Goal: Task Accomplishment & Management: Use online tool/utility

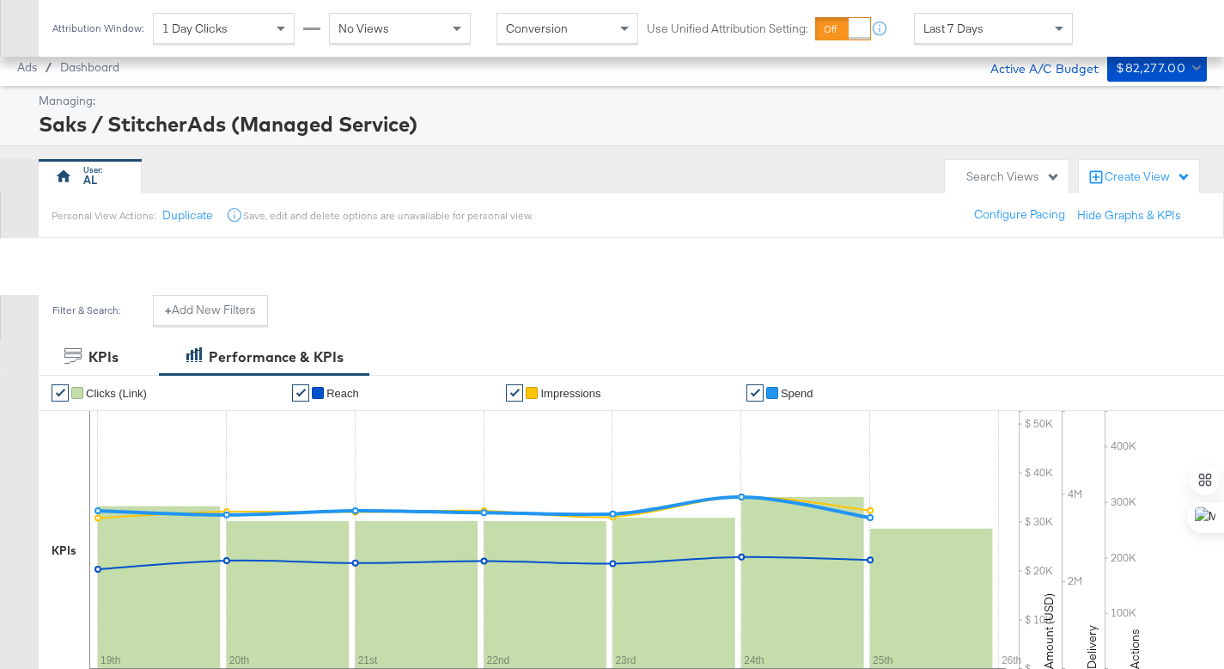
scroll to position [703, 0]
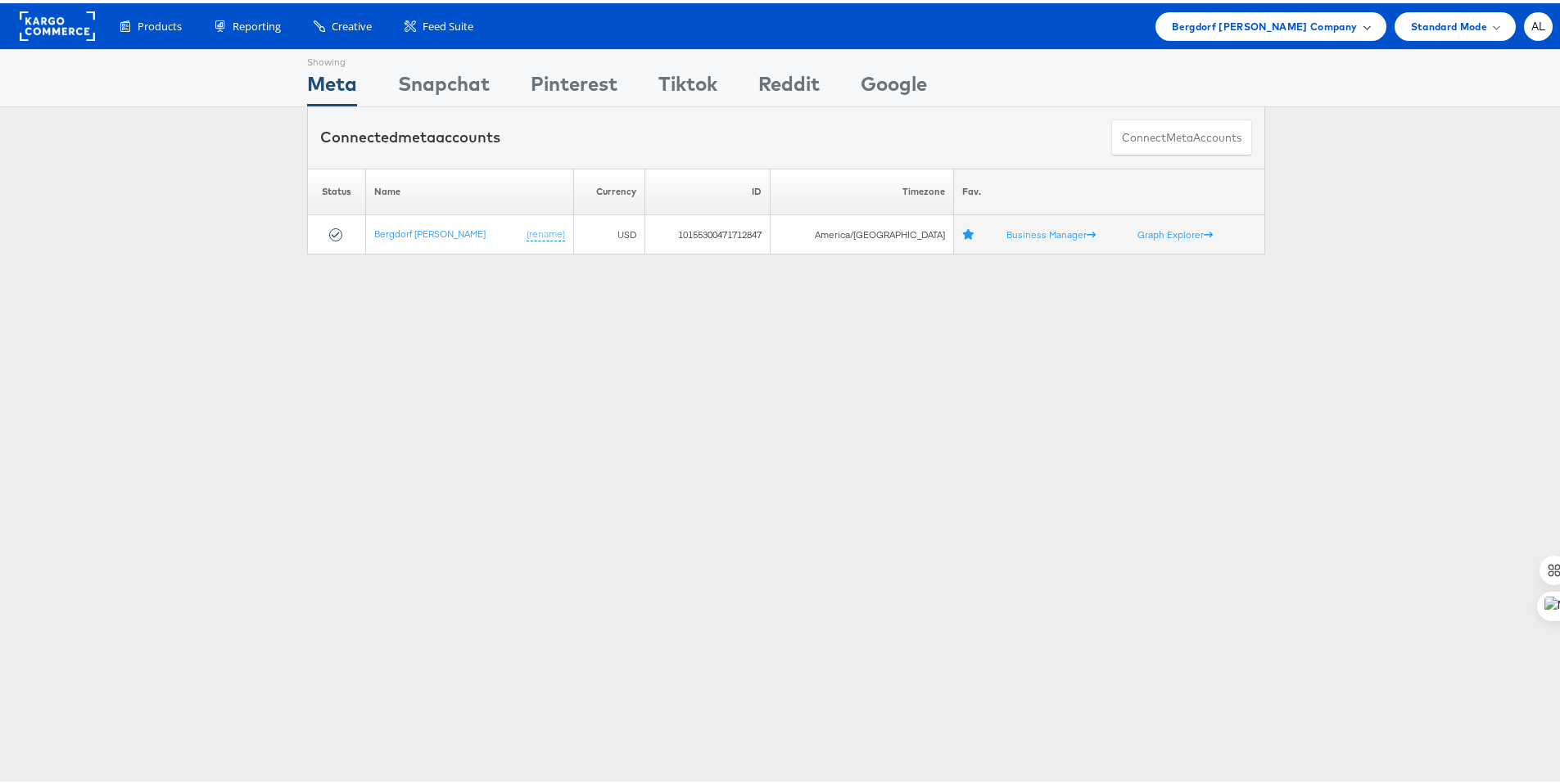
click at [1306, 26] on span "Bergdorf Goodman Company" at bounding box center [1265, 23] width 185 height 17
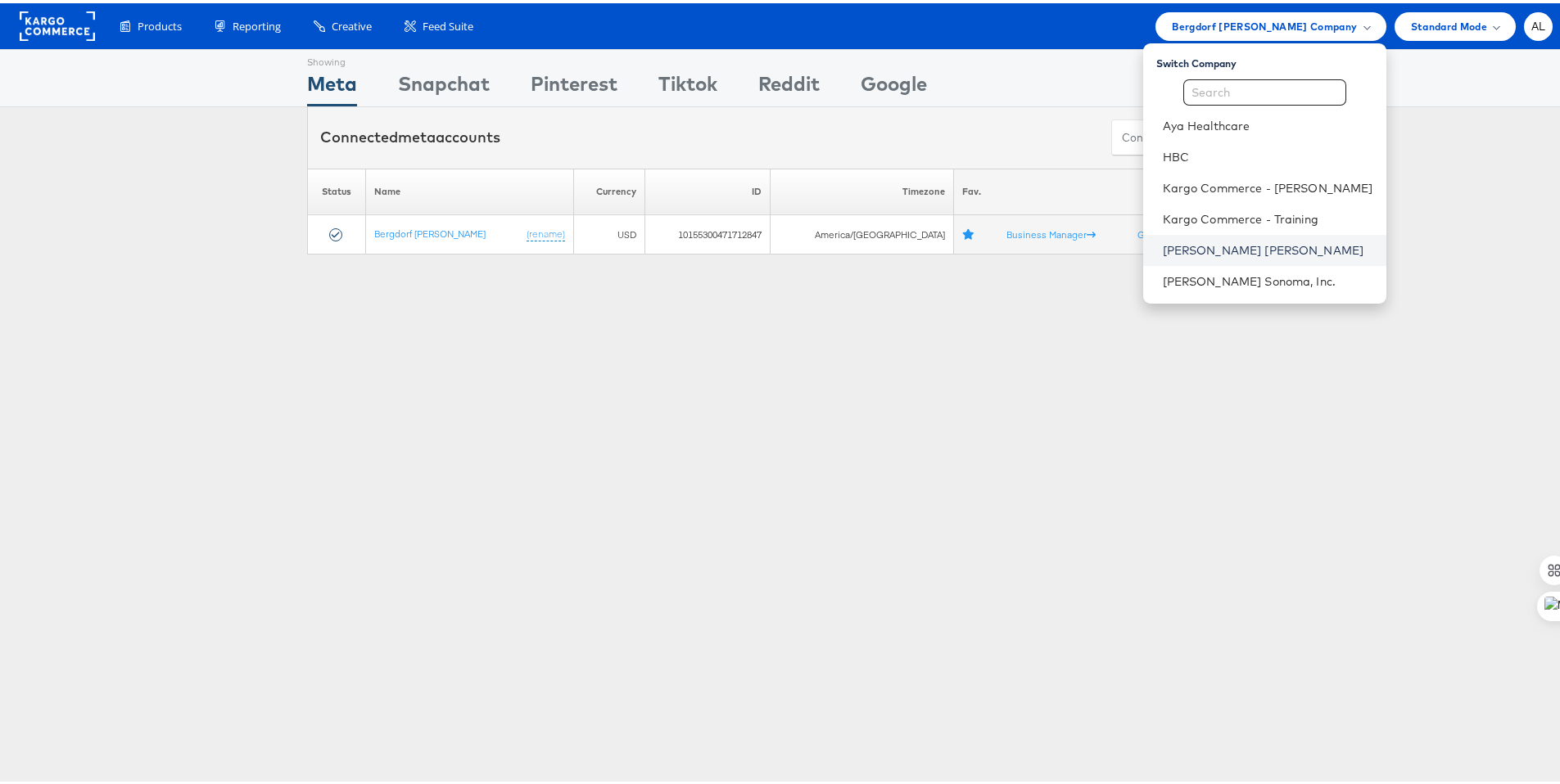
click at [1249, 241] on link "Neiman Marcus" at bounding box center [1267, 247] width 211 height 16
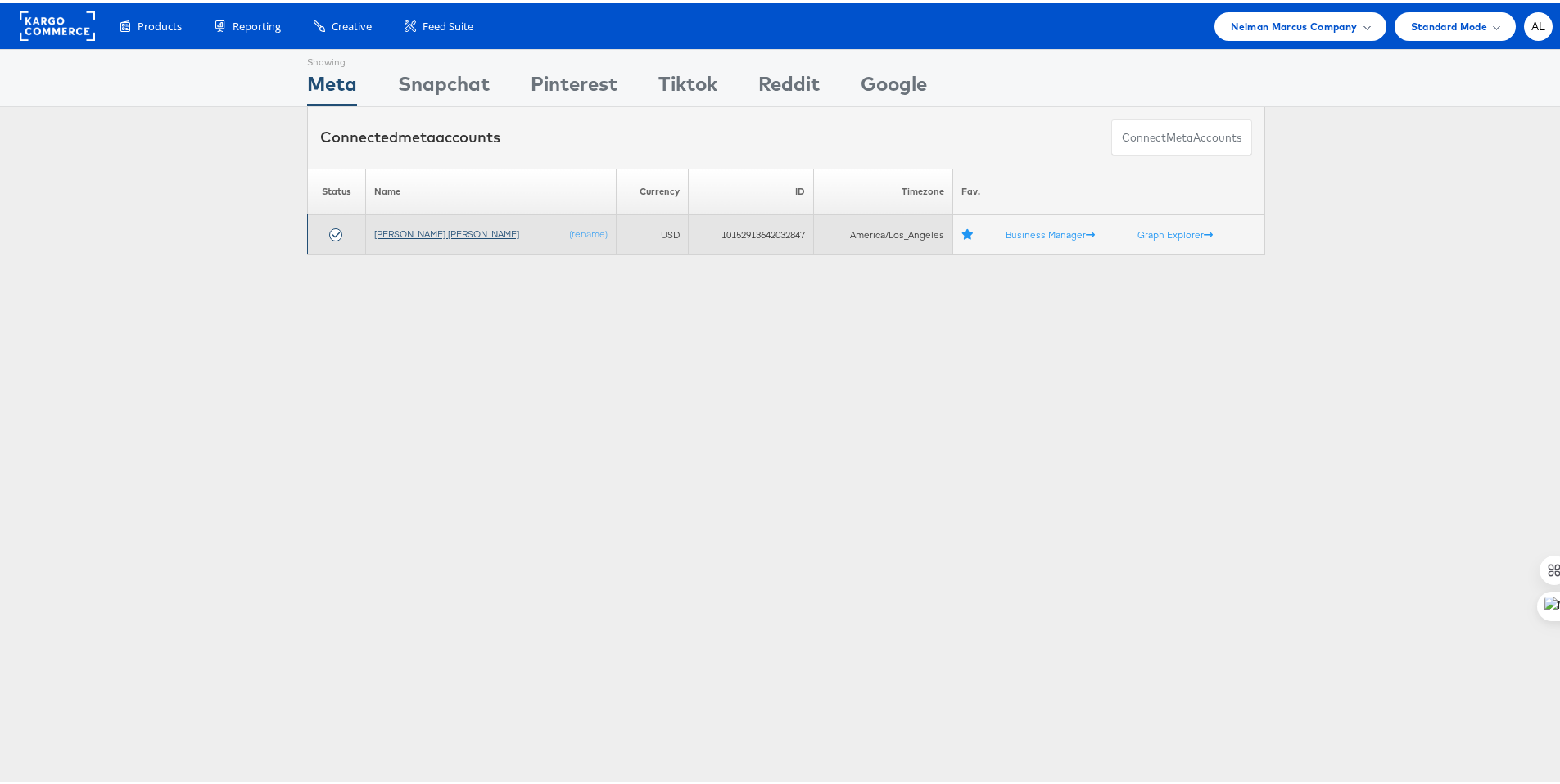
click at [424, 226] on link "[PERSON_NAME] [PERSON_NAME]" at bounding box center [447, 230] width 145 height 12
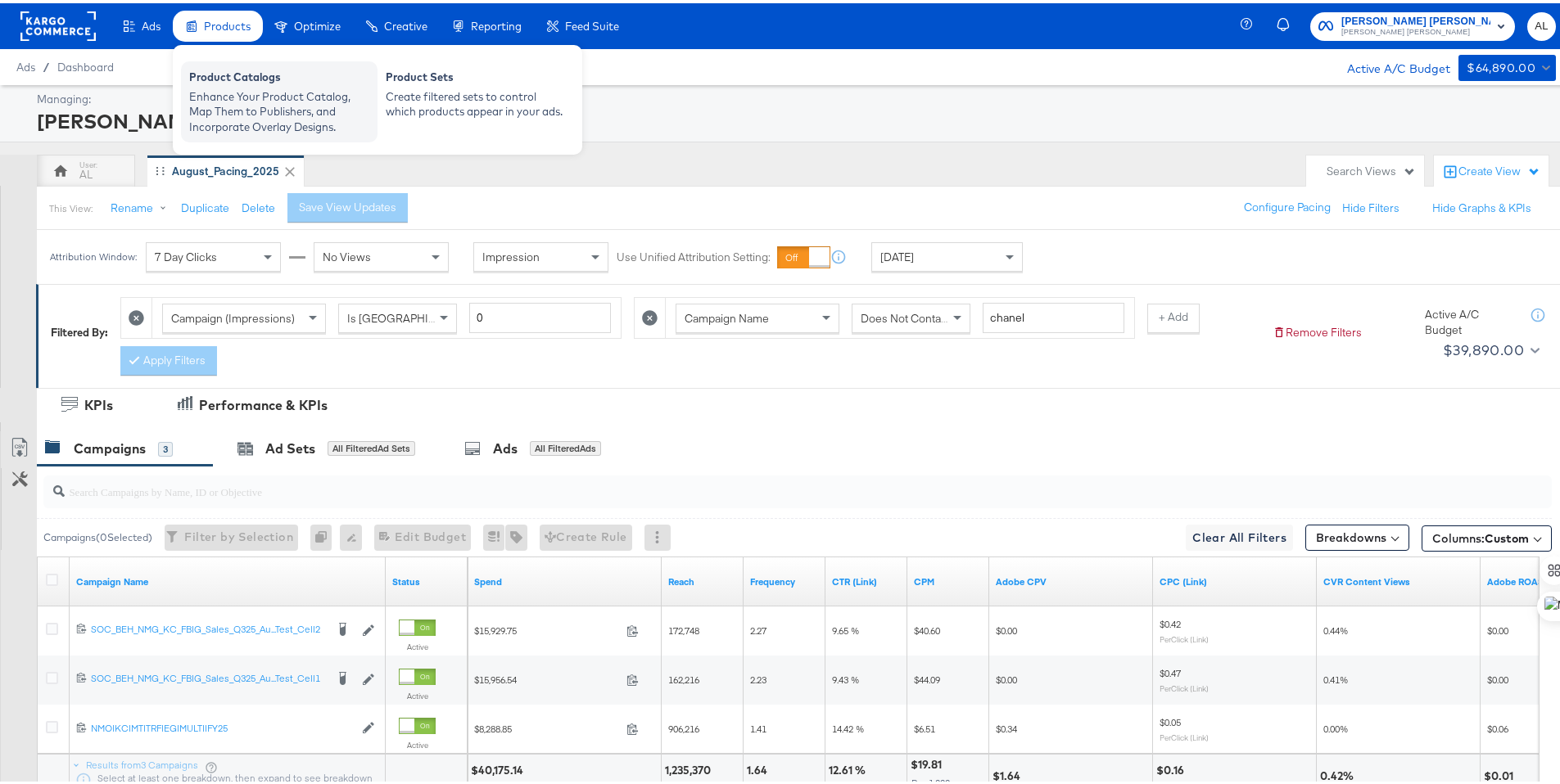
click at [214, 80] on div "Product Catalogs" at bounding box center [278, 76] width 180 height 20
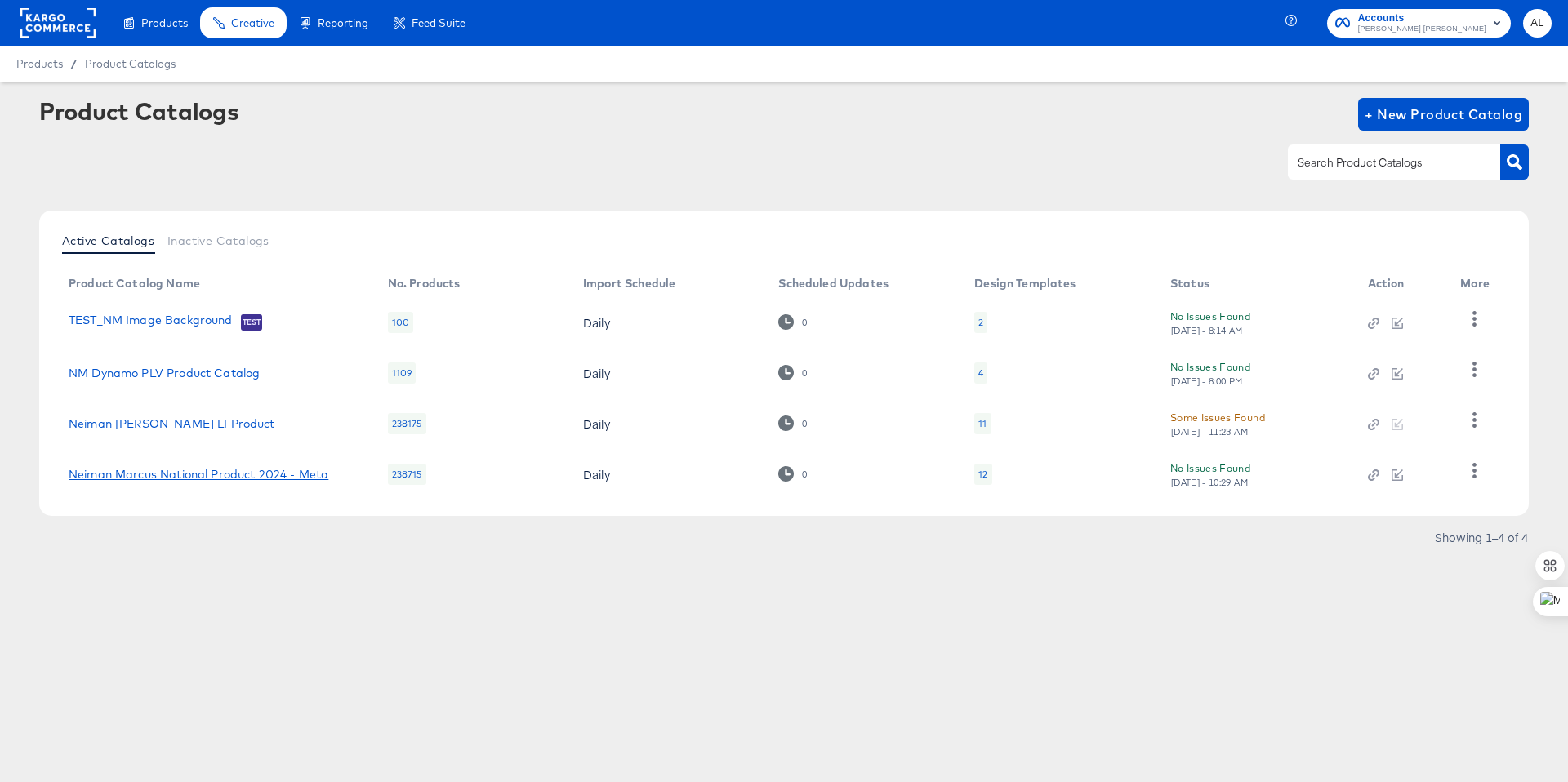
click at [225, 476] on link "Neiman Marcus National Product 2024 - Meta" at bounding box center [198, 474] width 259 height 13
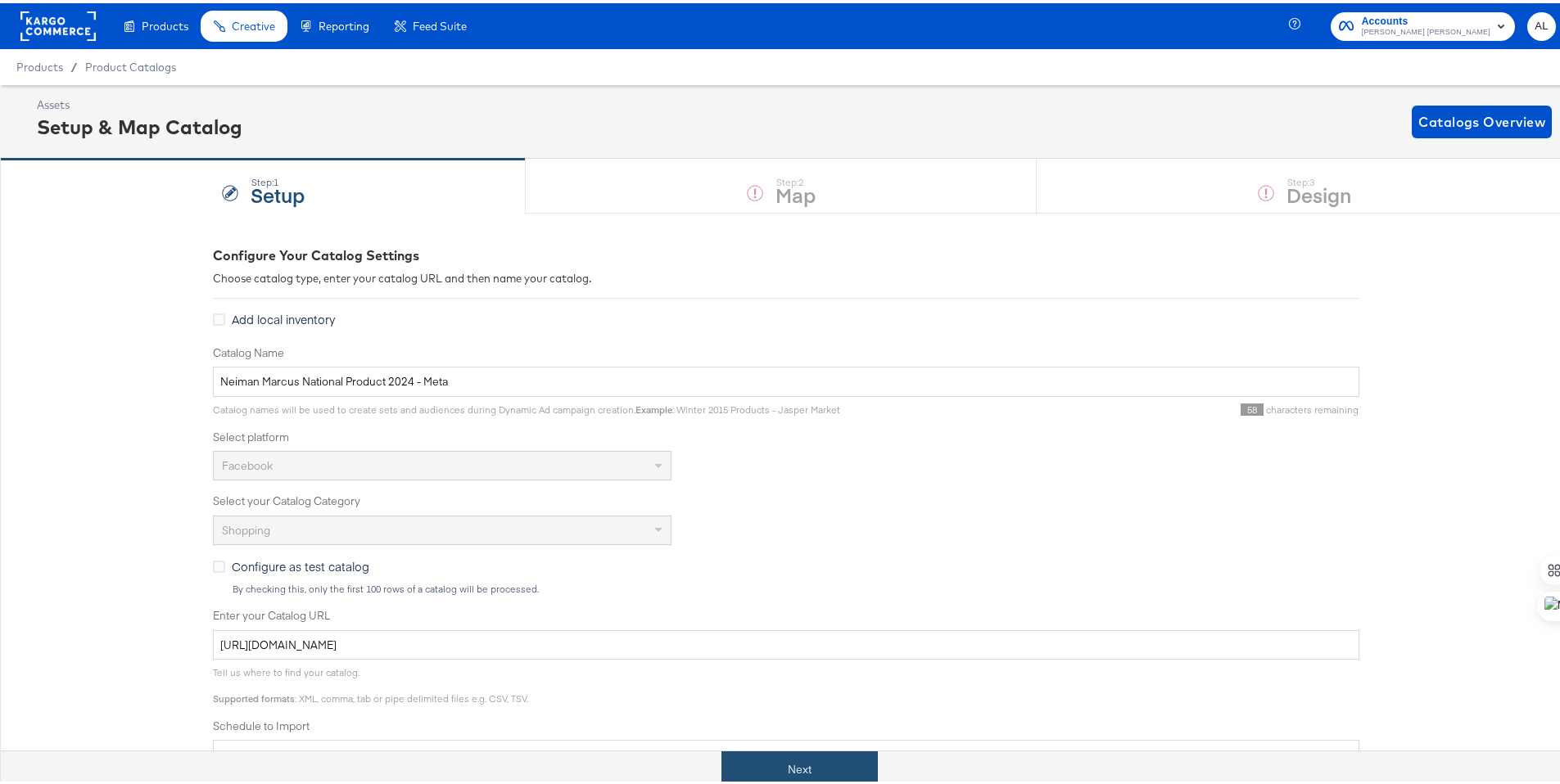
click at [812, 754] on button "Next" at bounding box center [800, 766] width 156 height 37
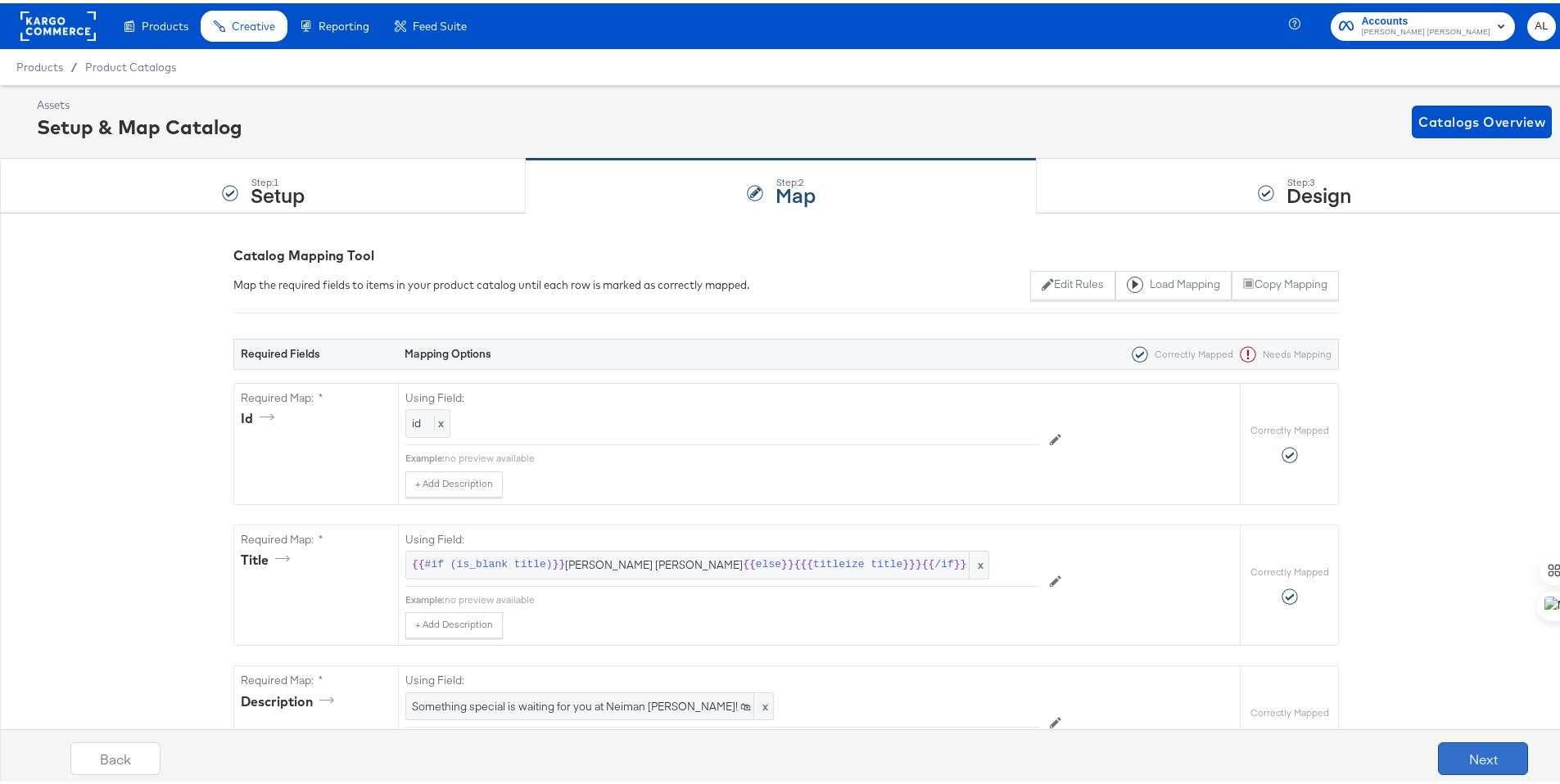
click at [1460, 756] on button "Next" at bounding box center [1483, 755] width 91 height 32
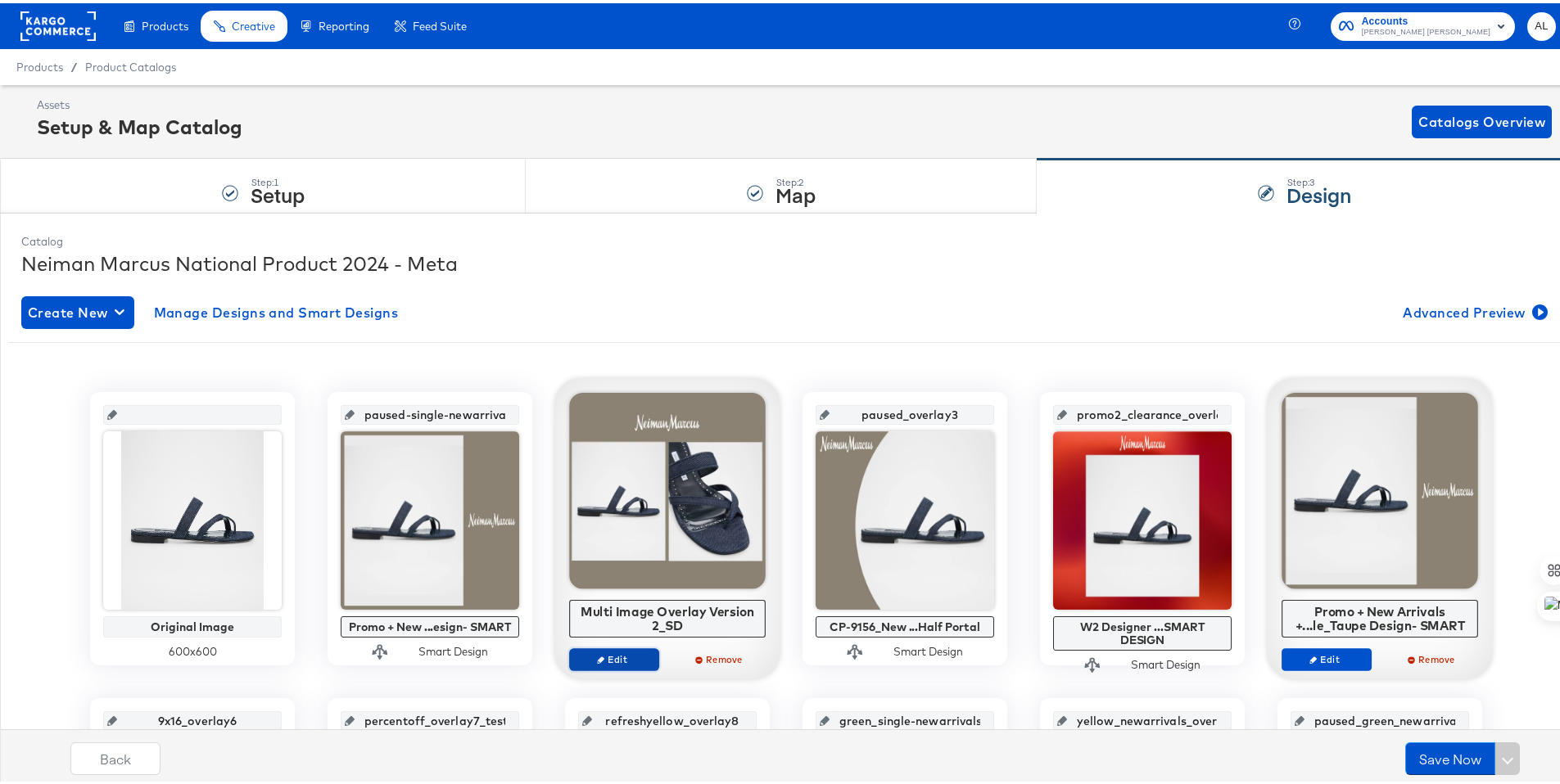
click at [618, 656] on span "Edit" at bounding box center [614, 655] width 75 height 12
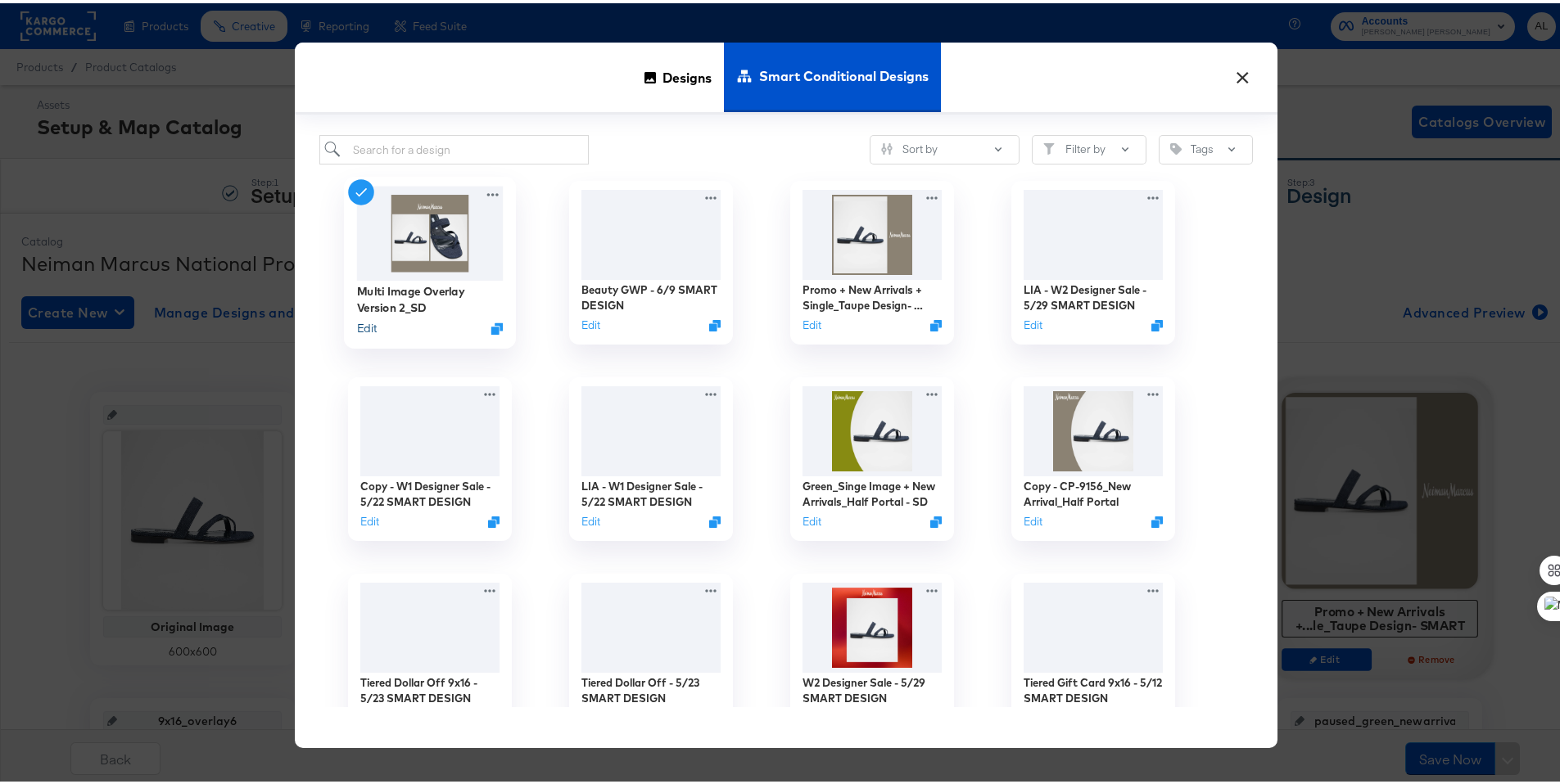
click at [359, 322] on button "Edit" at bounding box center [367, 325] width 20 height 15
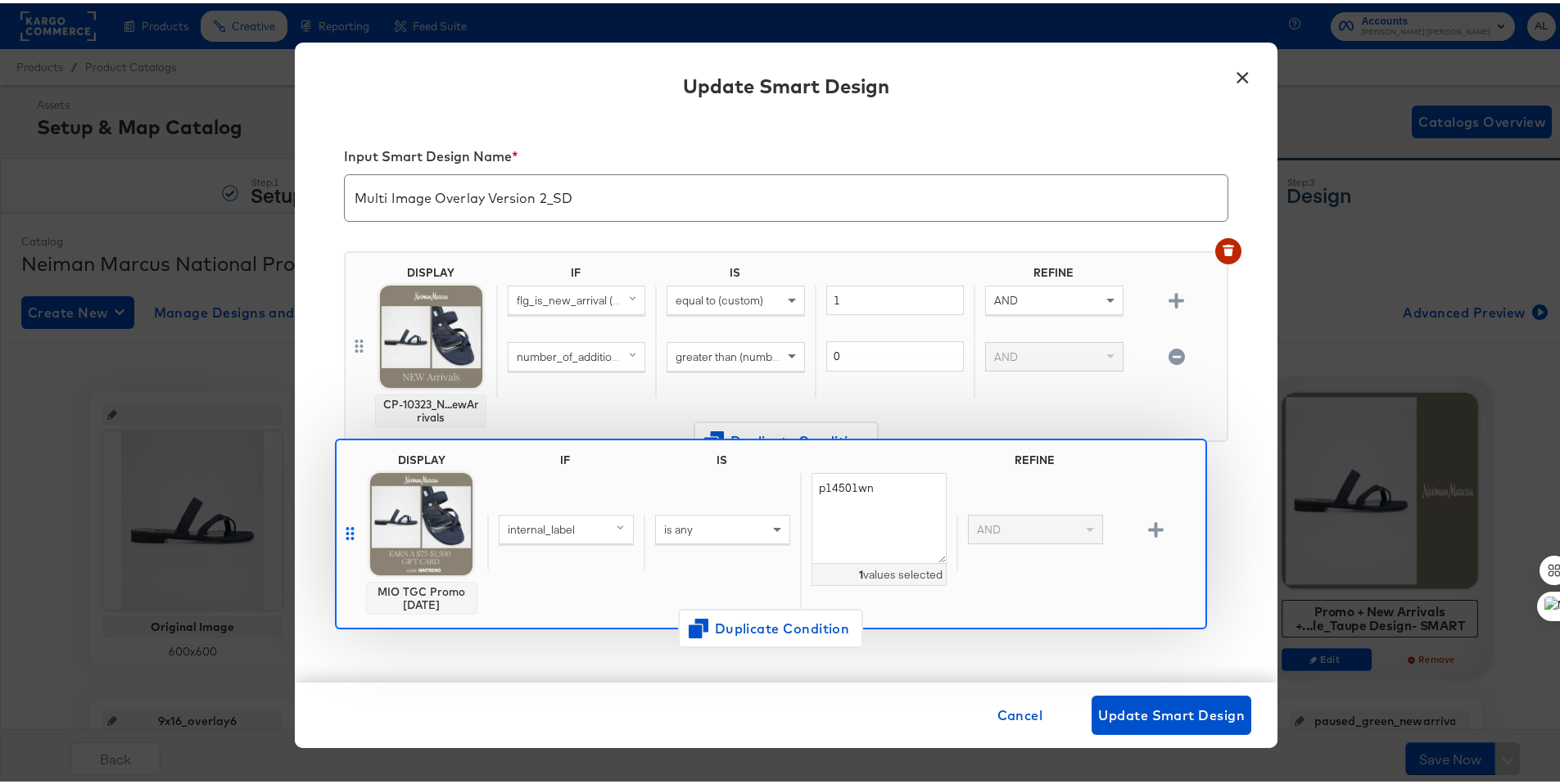
drag, startPoint x: 352, startPoint y: 340, endPoint x: 349, endPoint y: 533, distance: 193.0
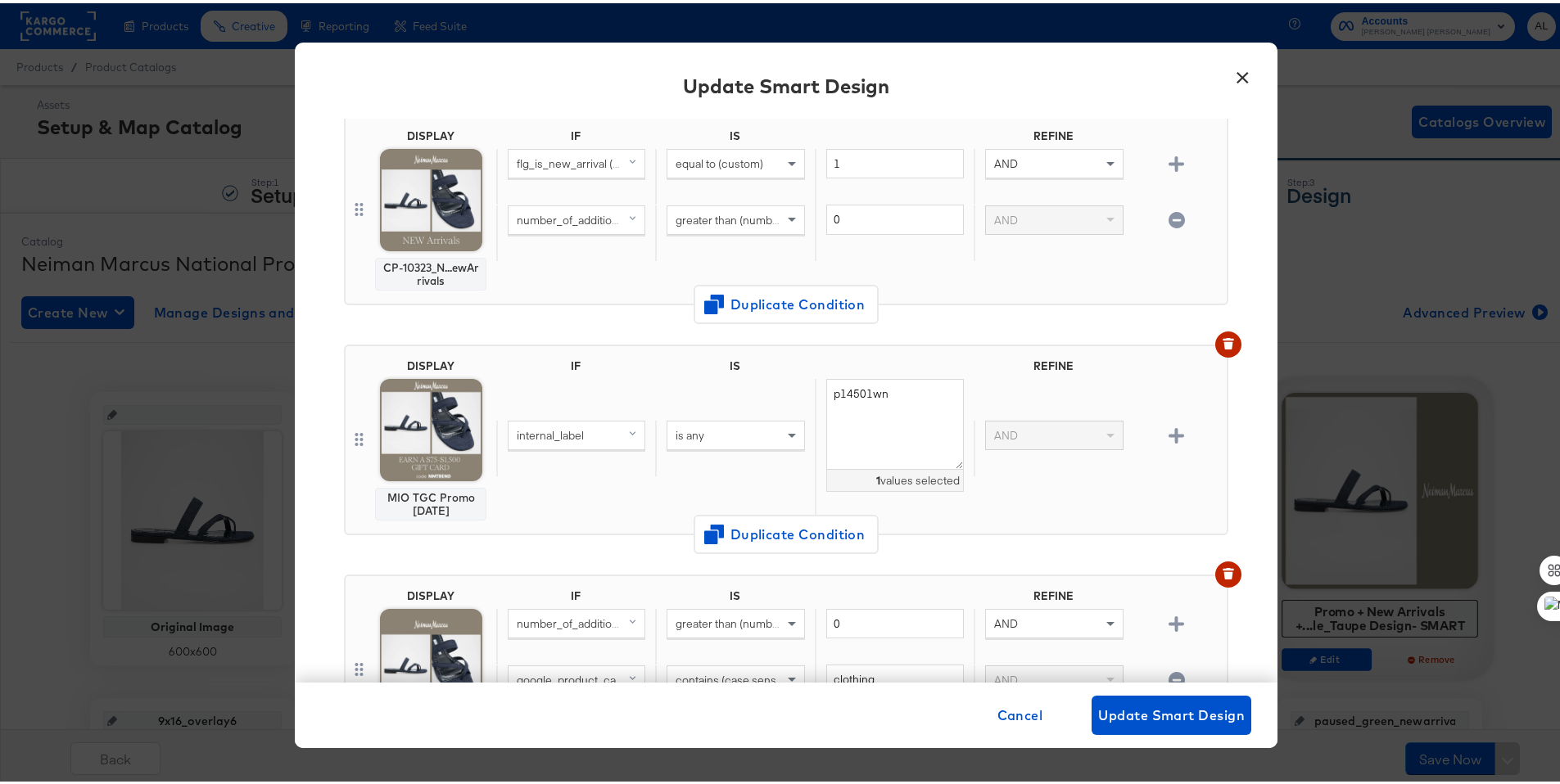
scroll to position [141, 0]
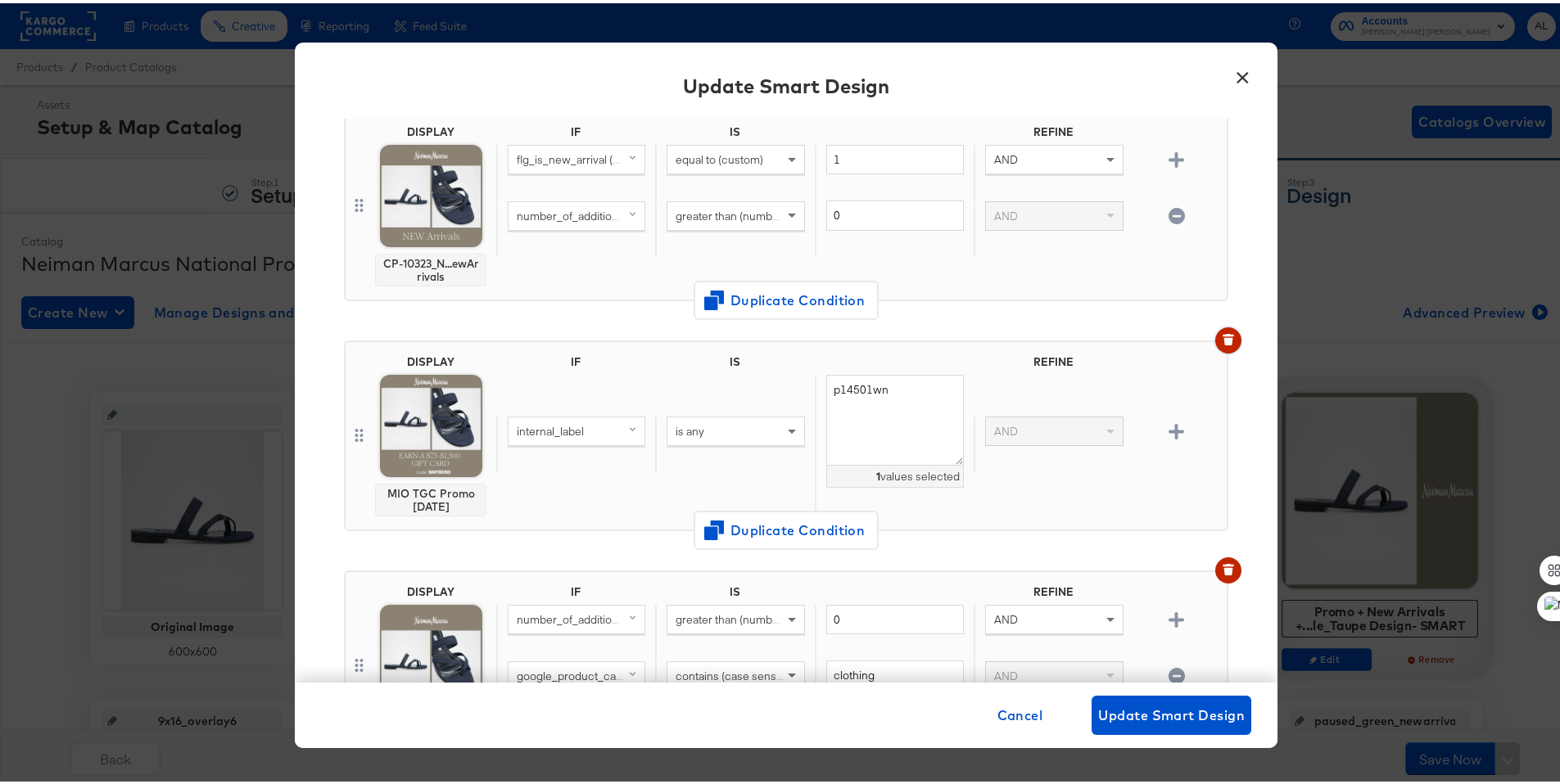
click at [1223, 341] on icon "button" at bounding box center [1228, 336] width 11 height 11
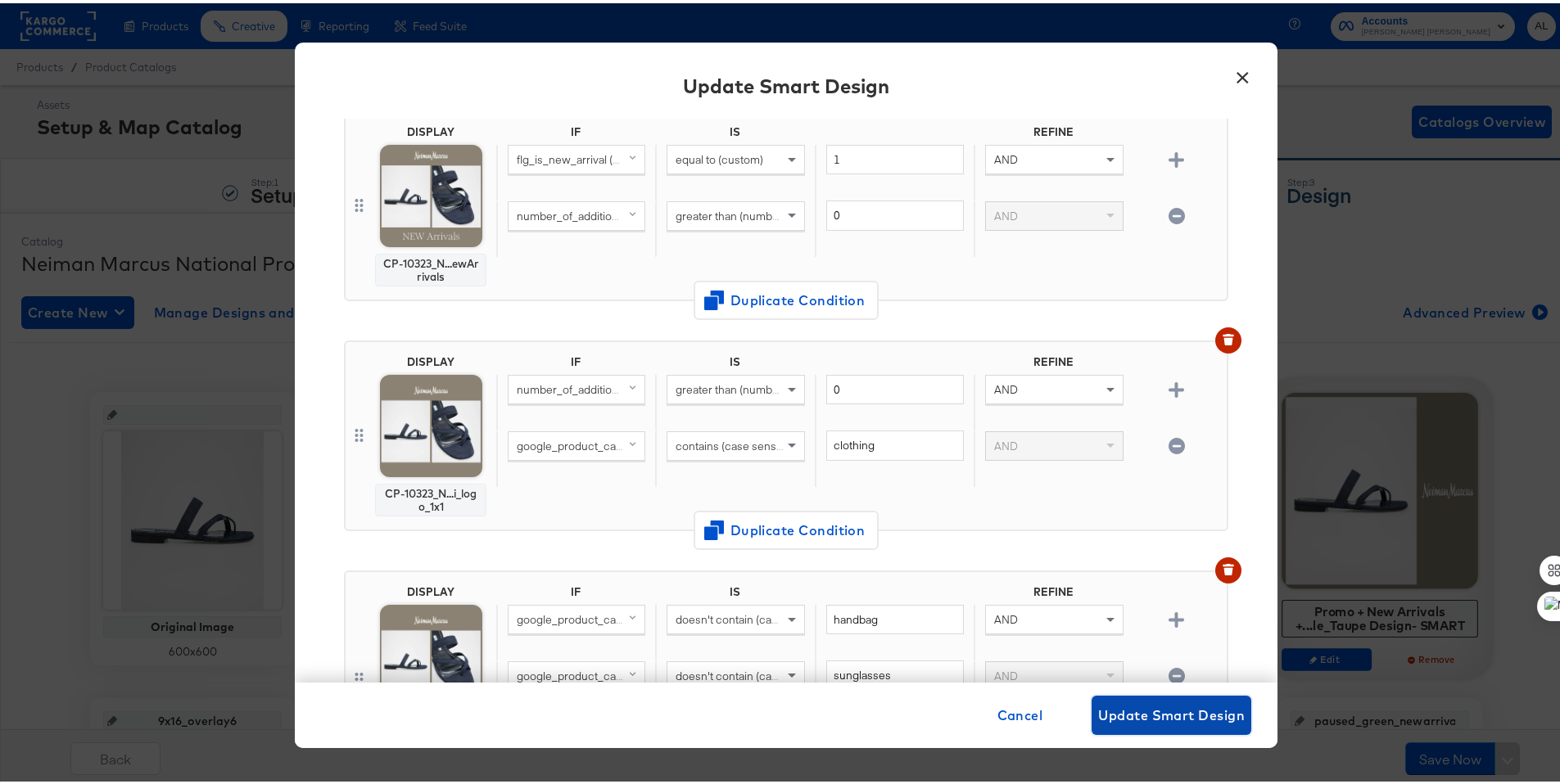
click at [1167, 720] on span "Update Smart Design" at bounding box center [1171, 713] width 147 height 23
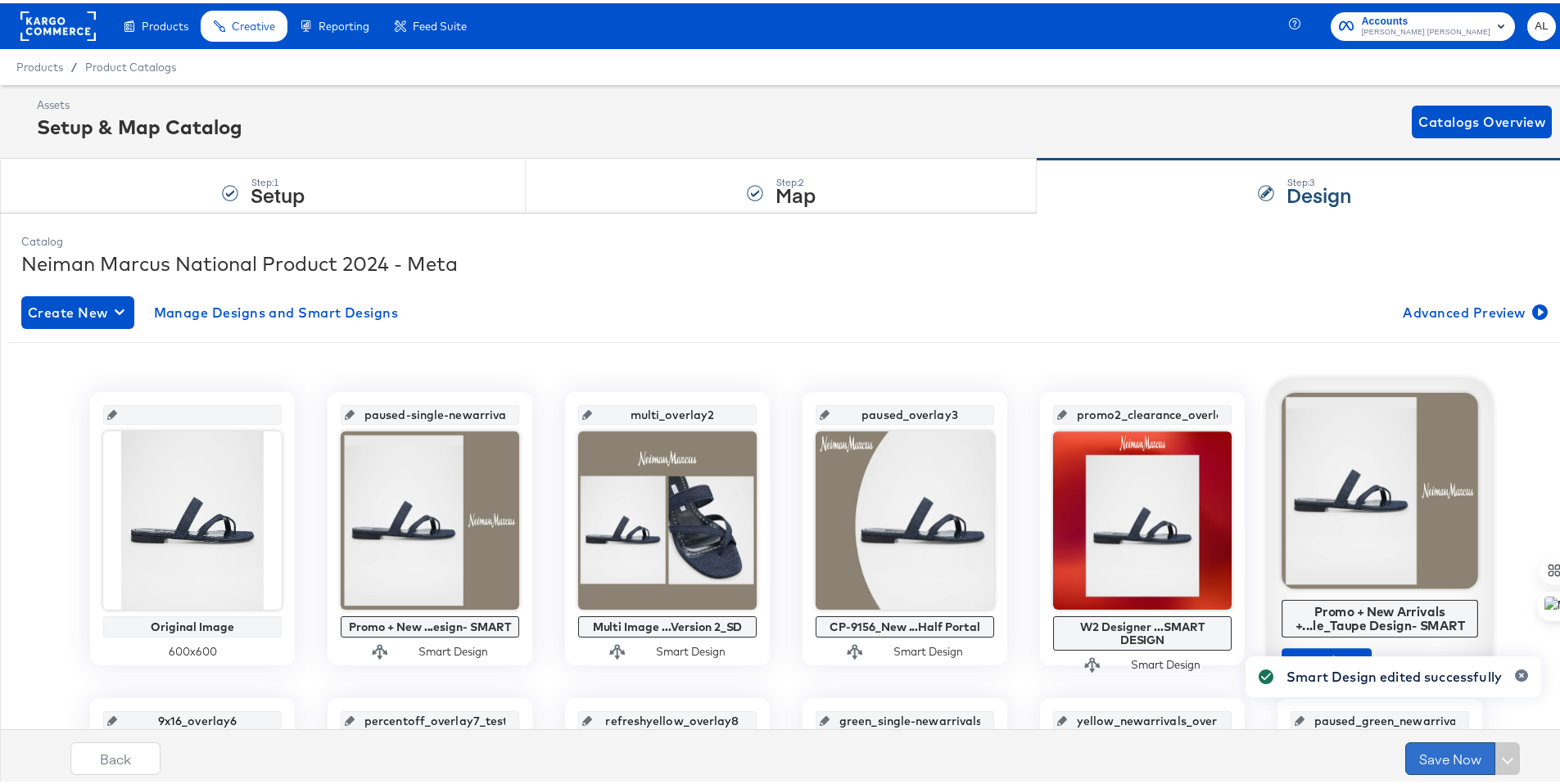
click at [1410, 754] on button "Save Now" at bounding box center [1450, 755] width 91 height 32
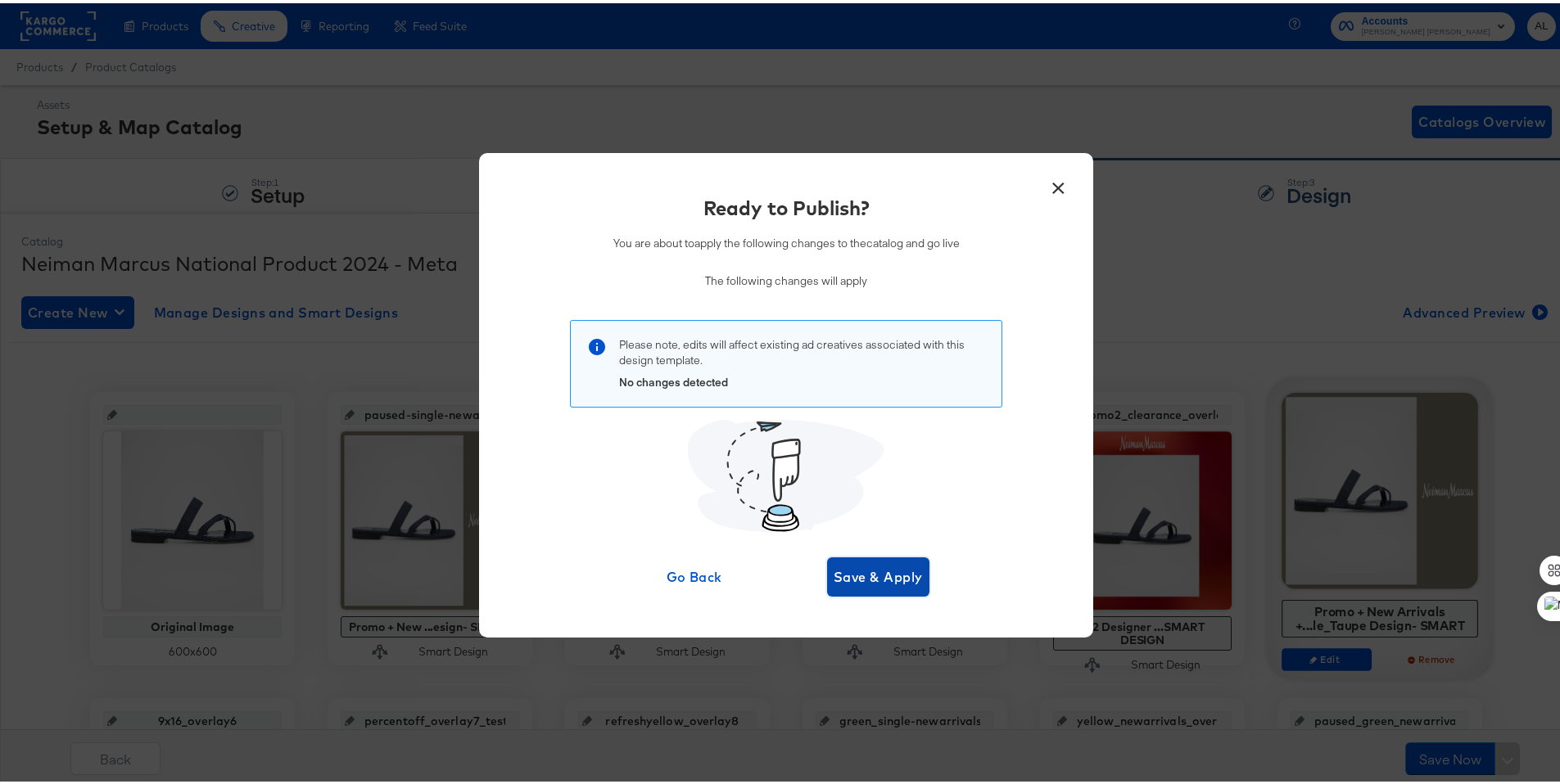
click at [862, 573] on span "Save & Apply" at bounding box center [879, 573] width 90 height 23
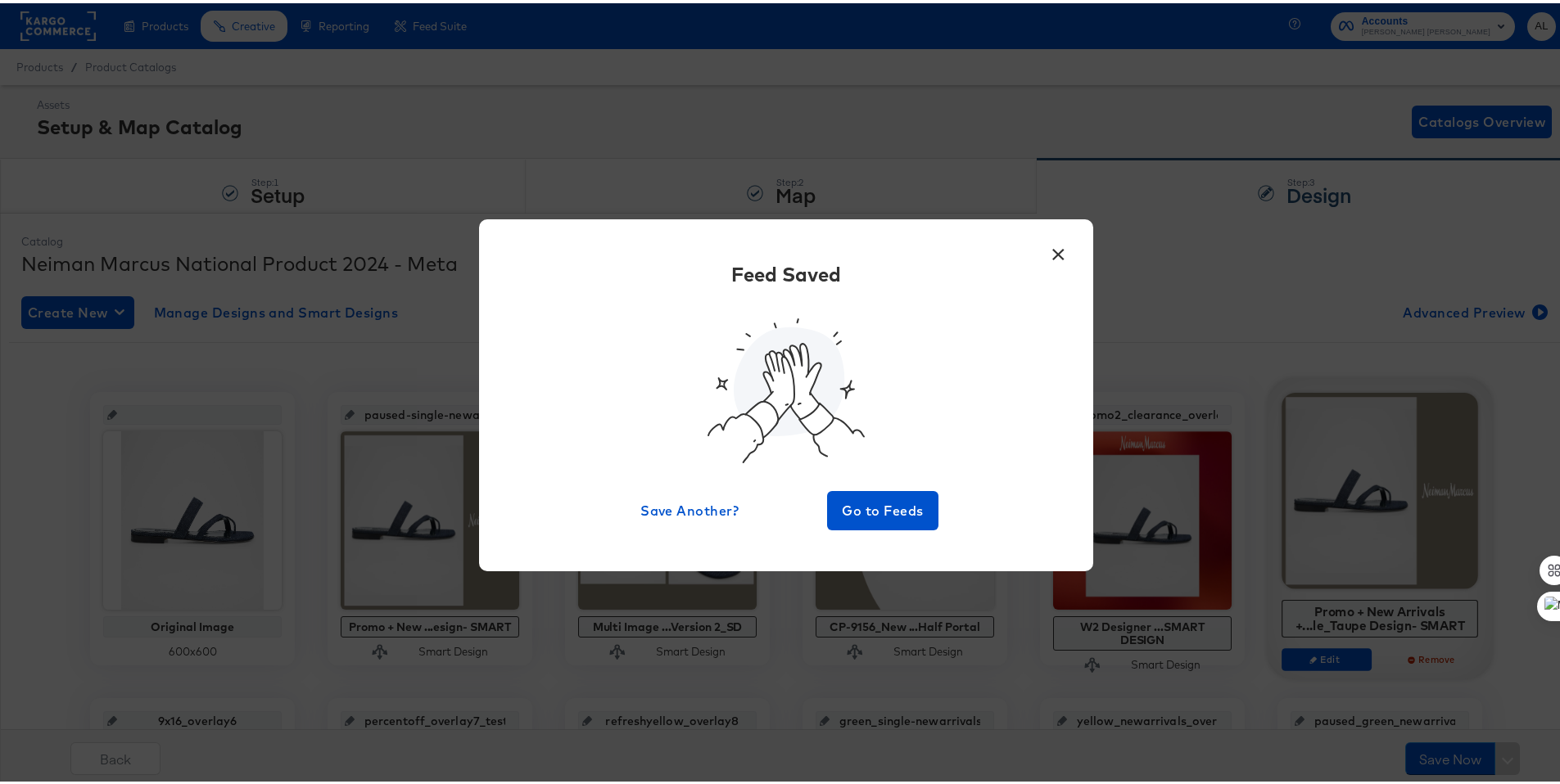
click at [1054, 248] on button "×" at bounding box center [1058, 247] width 30 height 30
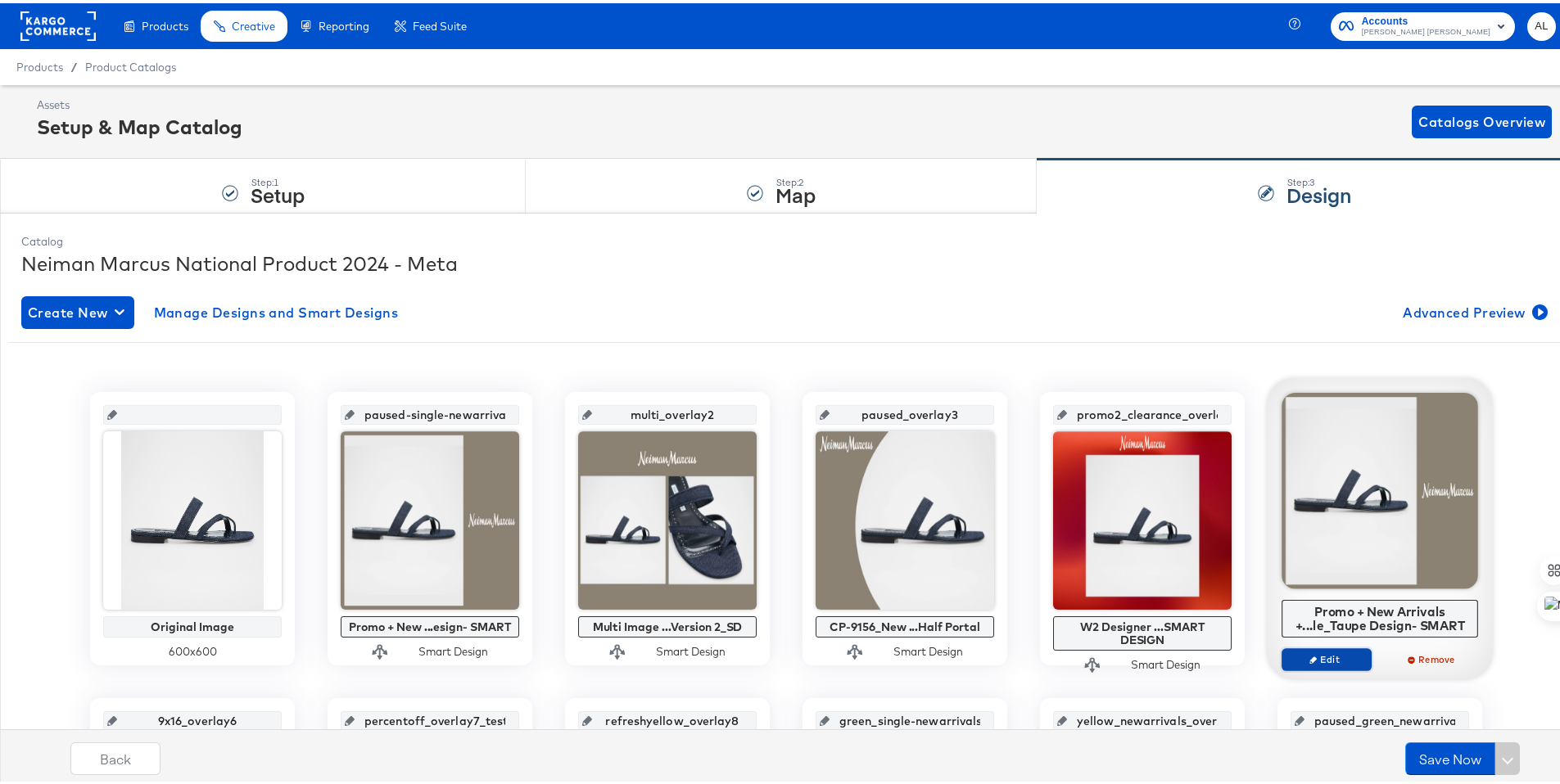
click at [1316, 654] on span "Edit" at bounding box center [1327, 655] width 75 height 12
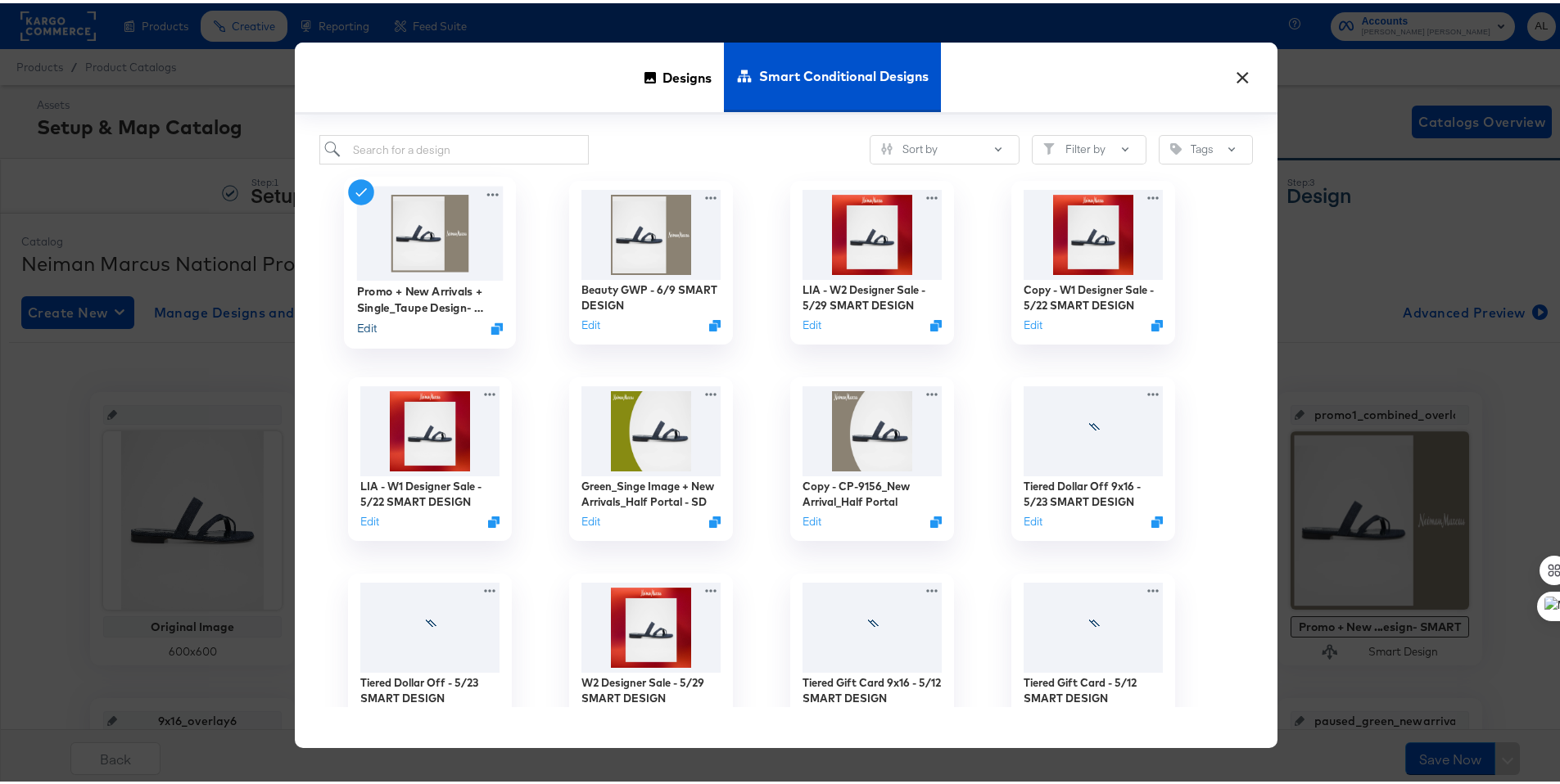
click at [364, 323] on button "Edit" at bounding box center [367, 325] width 20 height 15
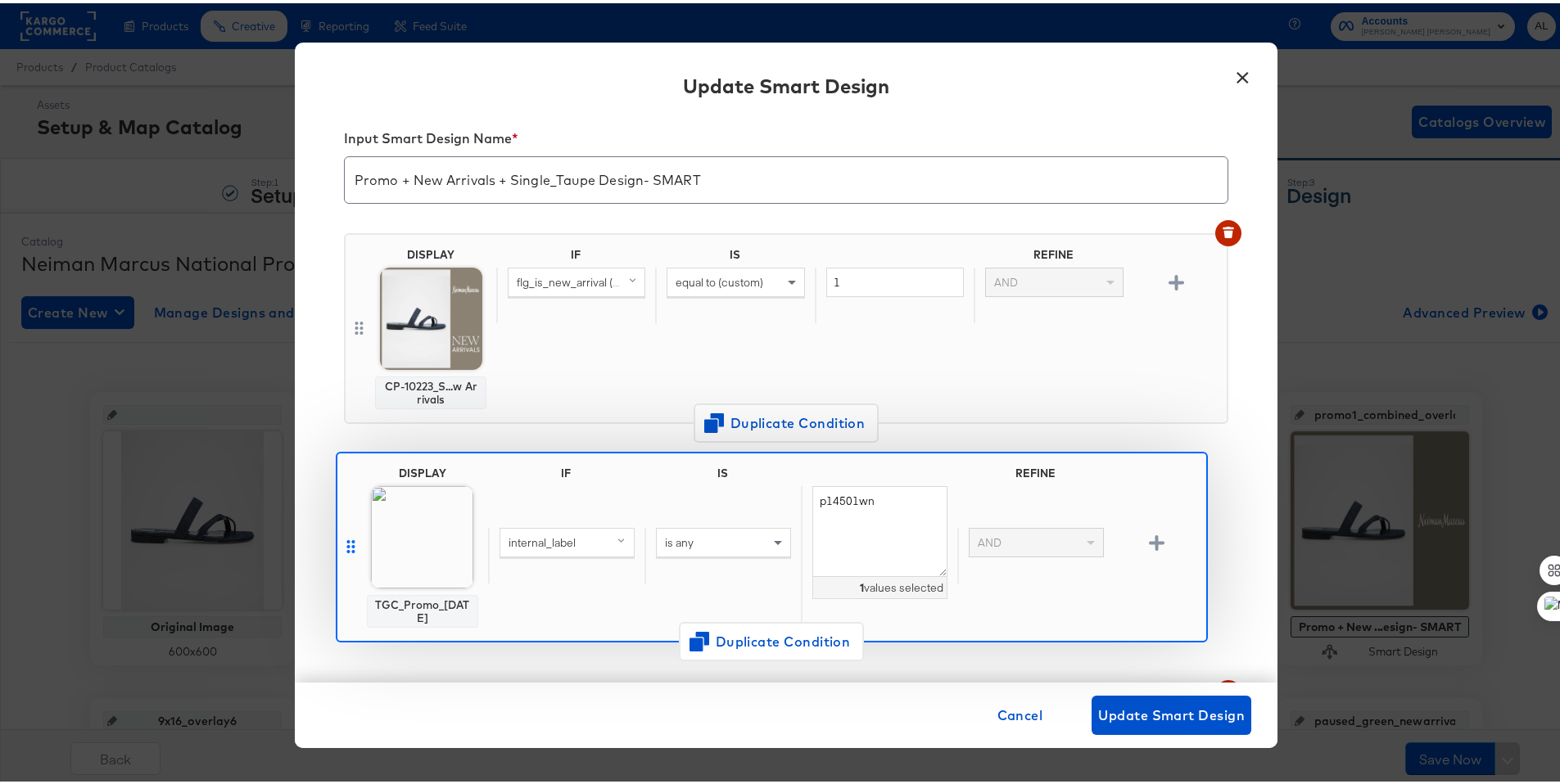
scroll to position [23, 0]
drag, startPoint x: 352, startPoint y: 339, endPoint x: 350, endPoint y: 548, distance: 209.0
click at [350, 548] on div "DISPLAY TGC_Promo_8.19.25 IF IS REFINE internal_label is any p14501wn 1 values …" at bounding box center [786, 557] width 884 height 690
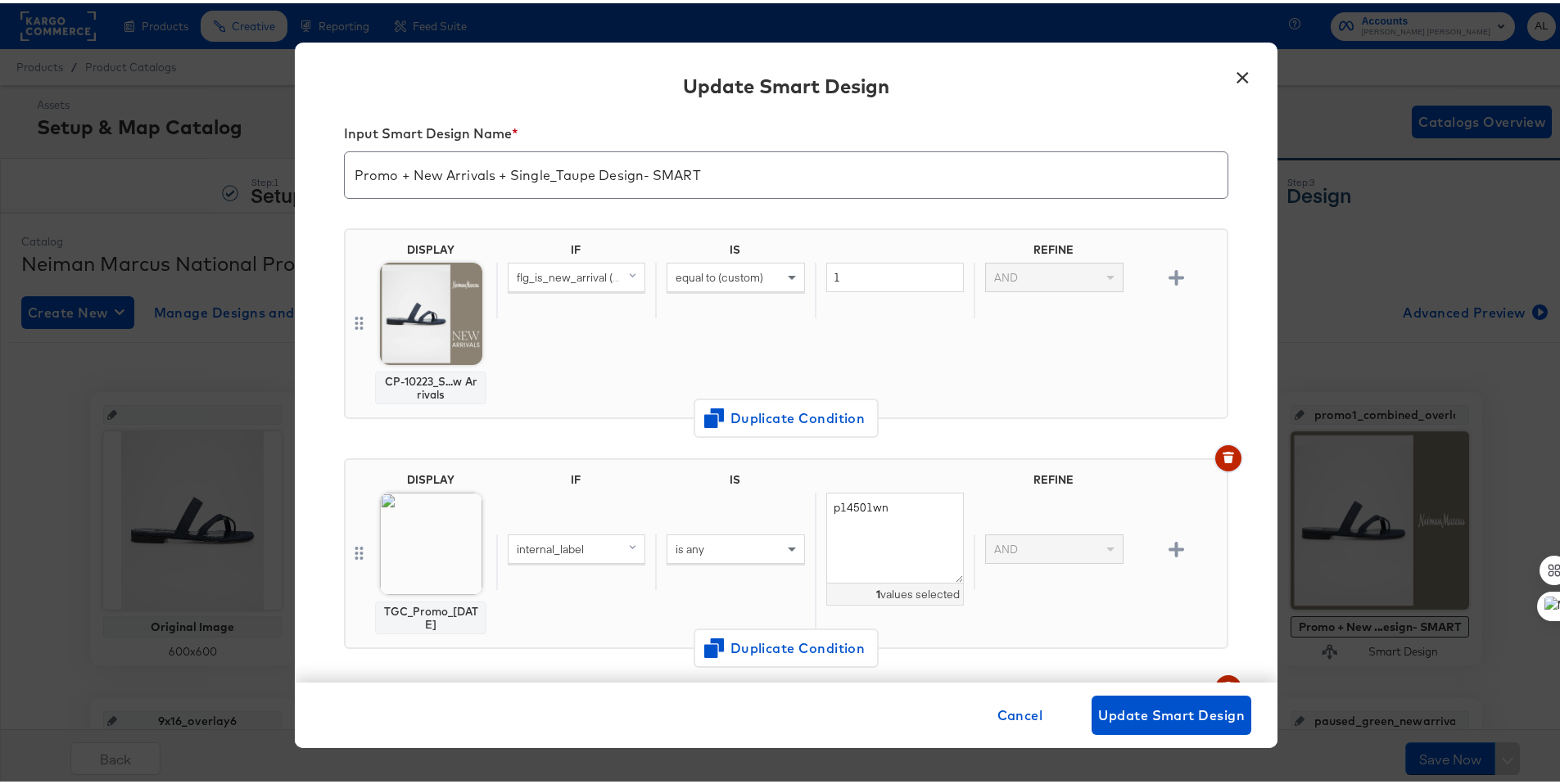
click at [1224, 453] on icon "button" at bounding box center [1227, 456] width 9 height 8
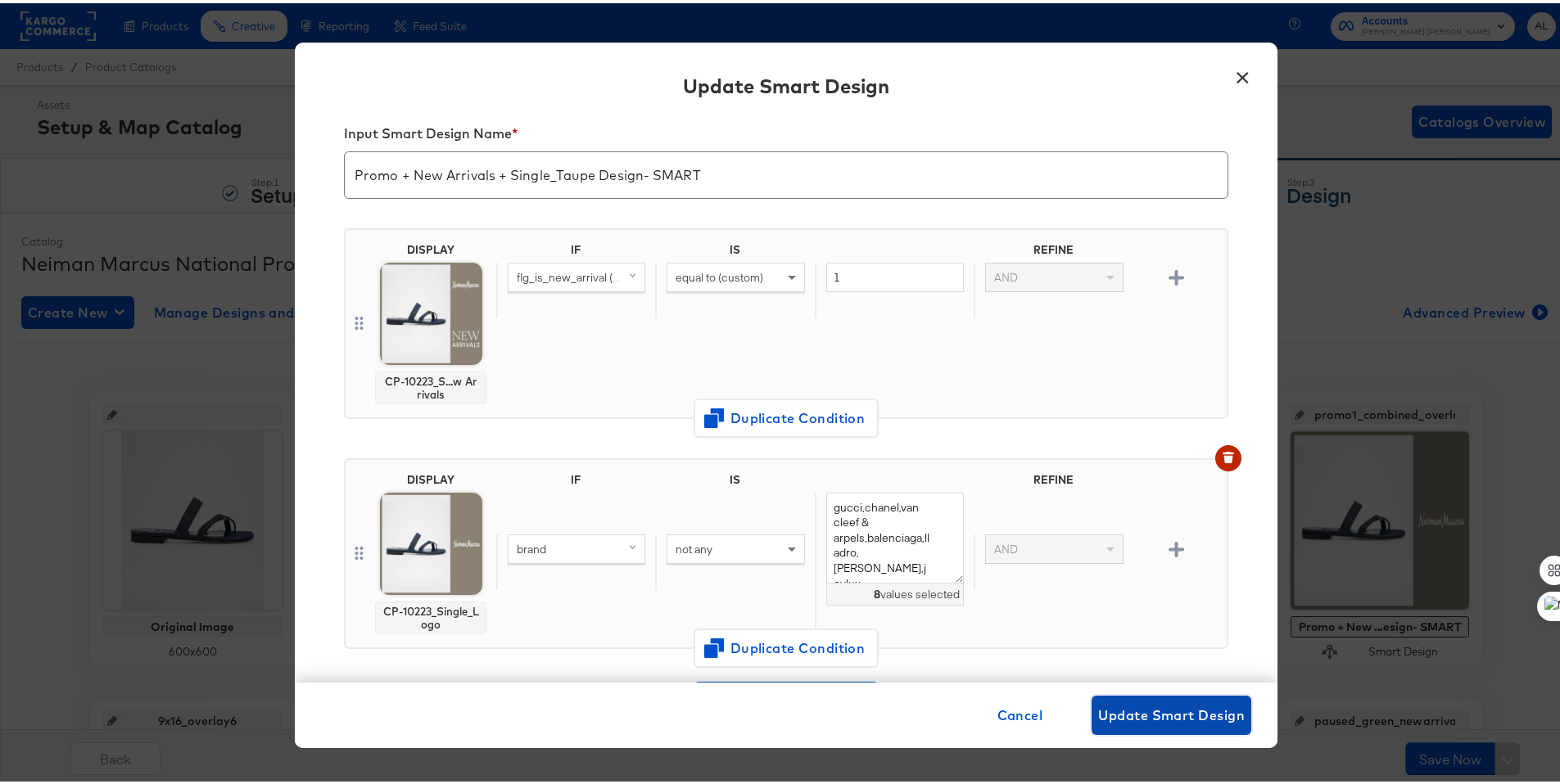
click at [1198, 714] on span "Update Smart Design" at bounding box center [1171, 713] width 147 height 23
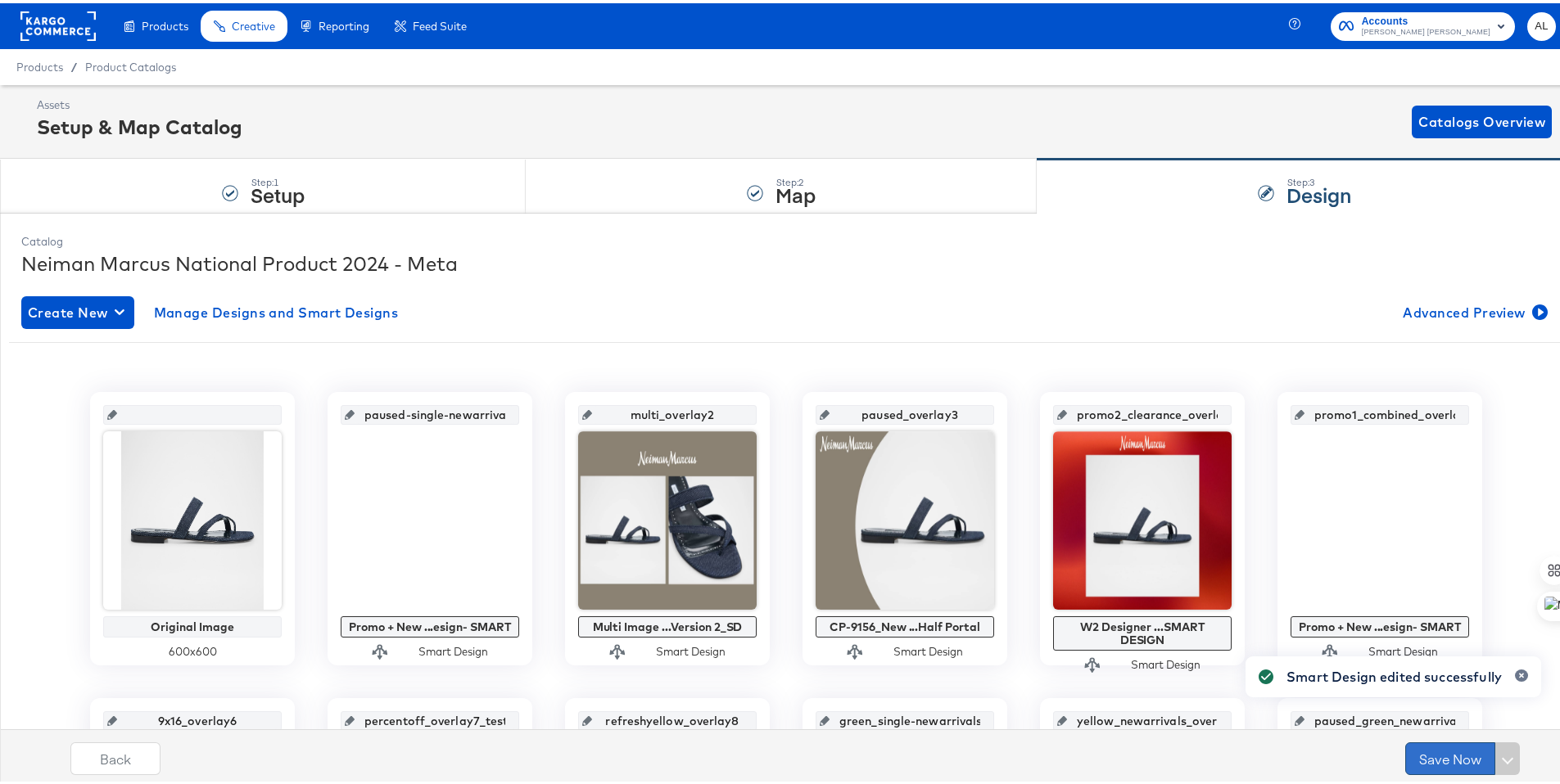
click at [1419, 752] on button "Save Now" at bounding box center [1450, 755] width 91 height 32
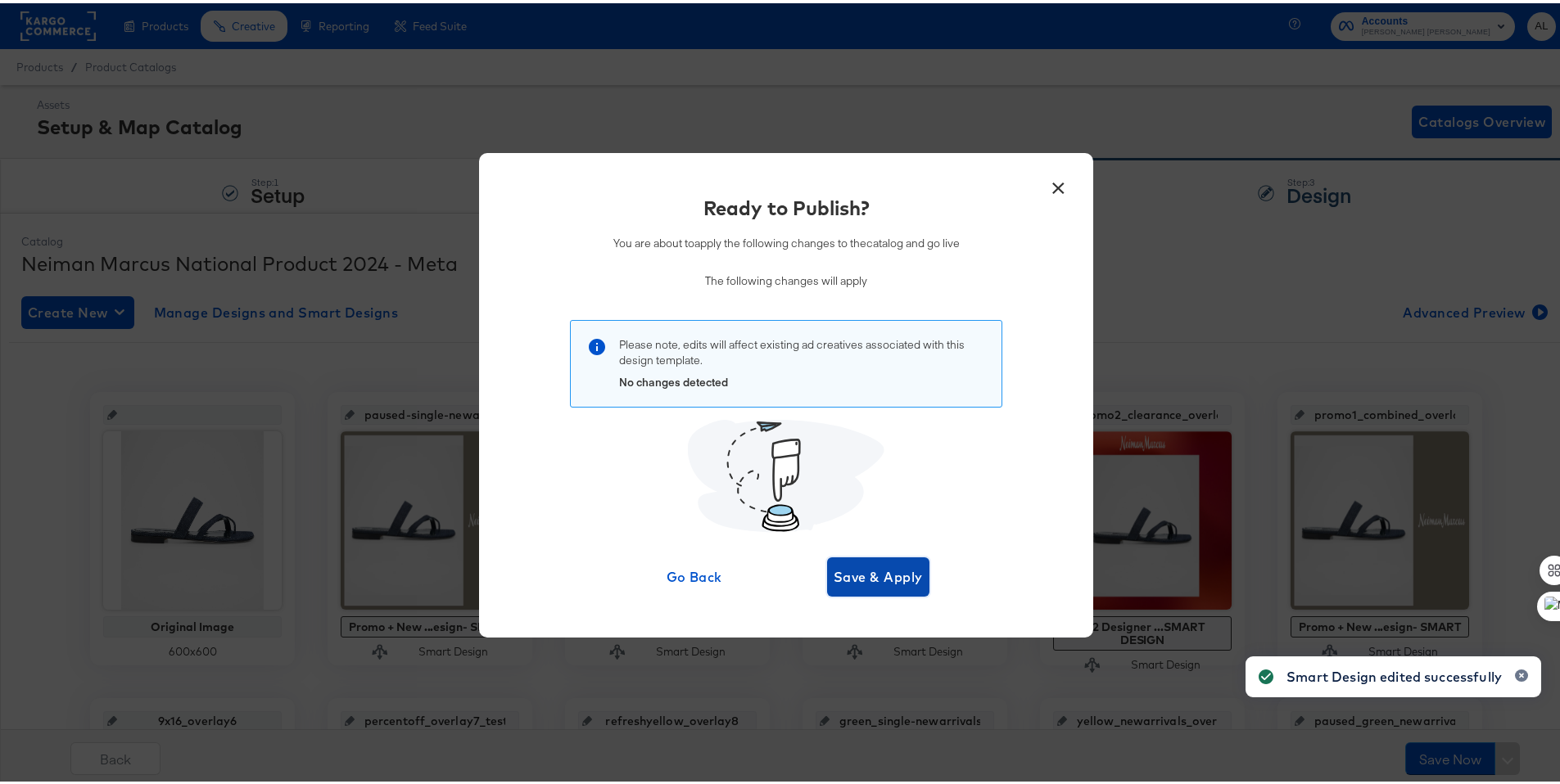
click at [881, 583] on span "Save & Apply" at bounding box center [879, 573] width 90 height 23
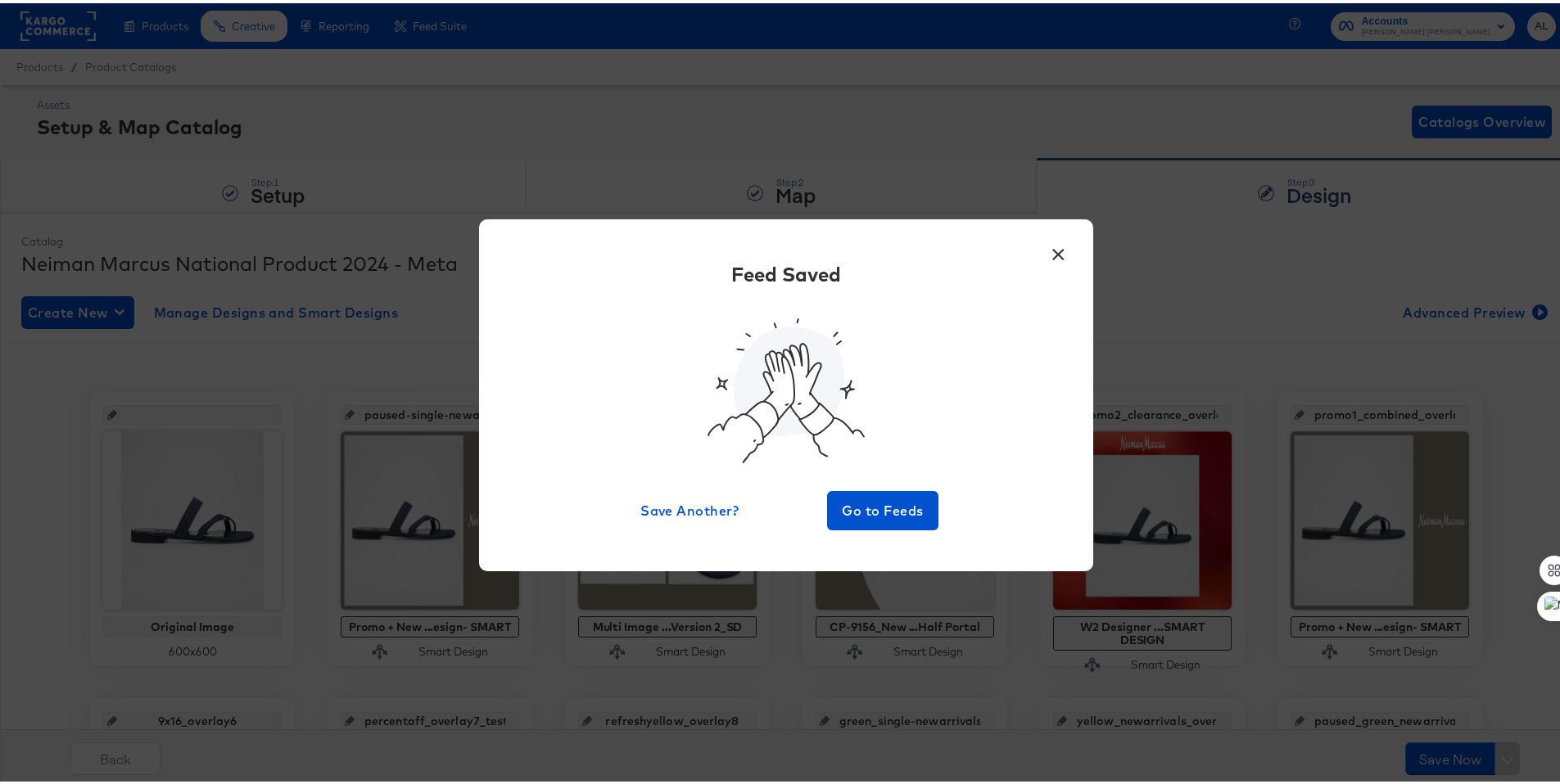
click at [1047, 243] on button "×" at bounding box center [1058, 247] width 30 height 30
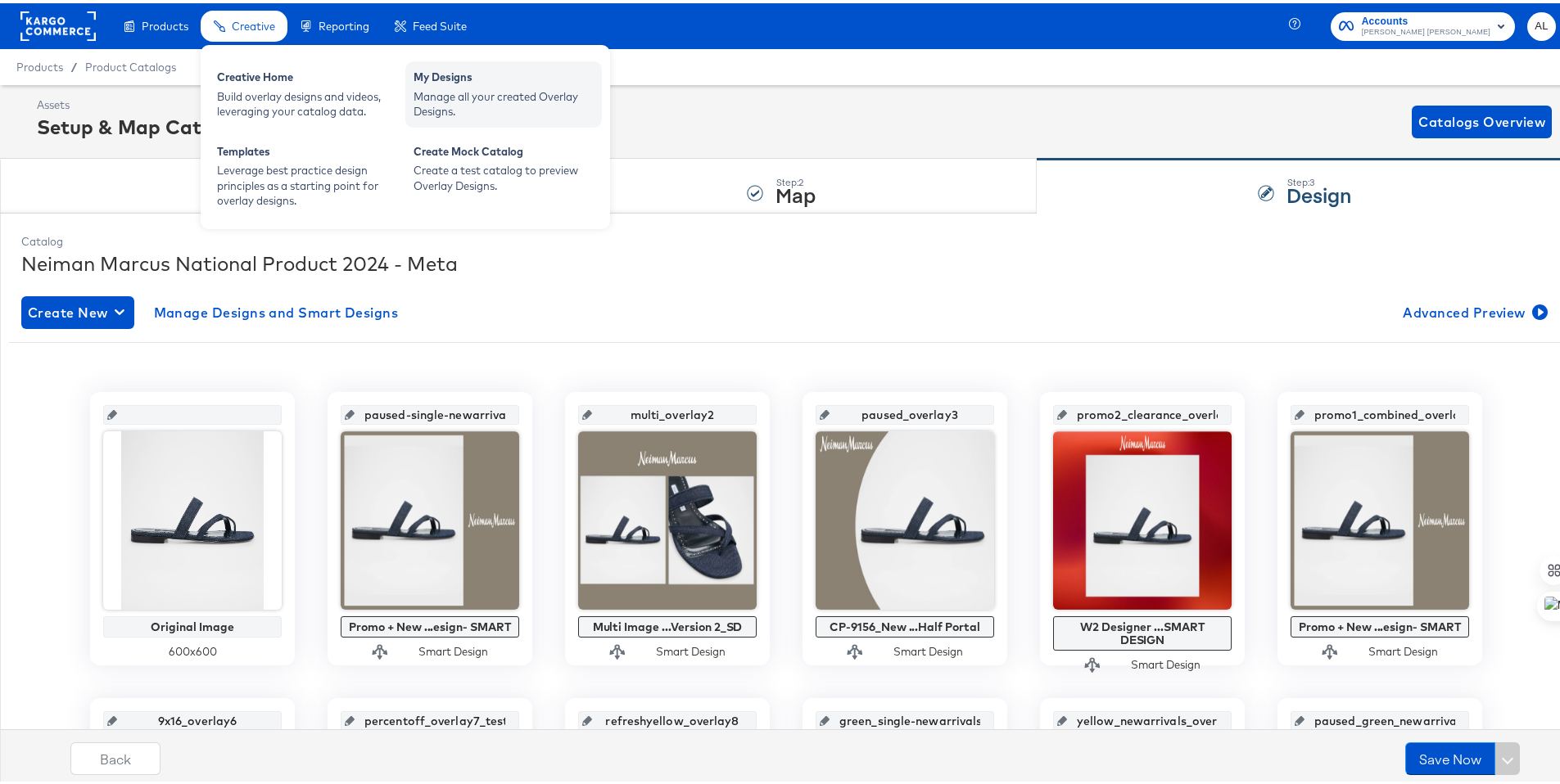
click at [455, 97] on div "Manage all your created Overlay Designs." at bounding box center [503, 101] width 180 height 30
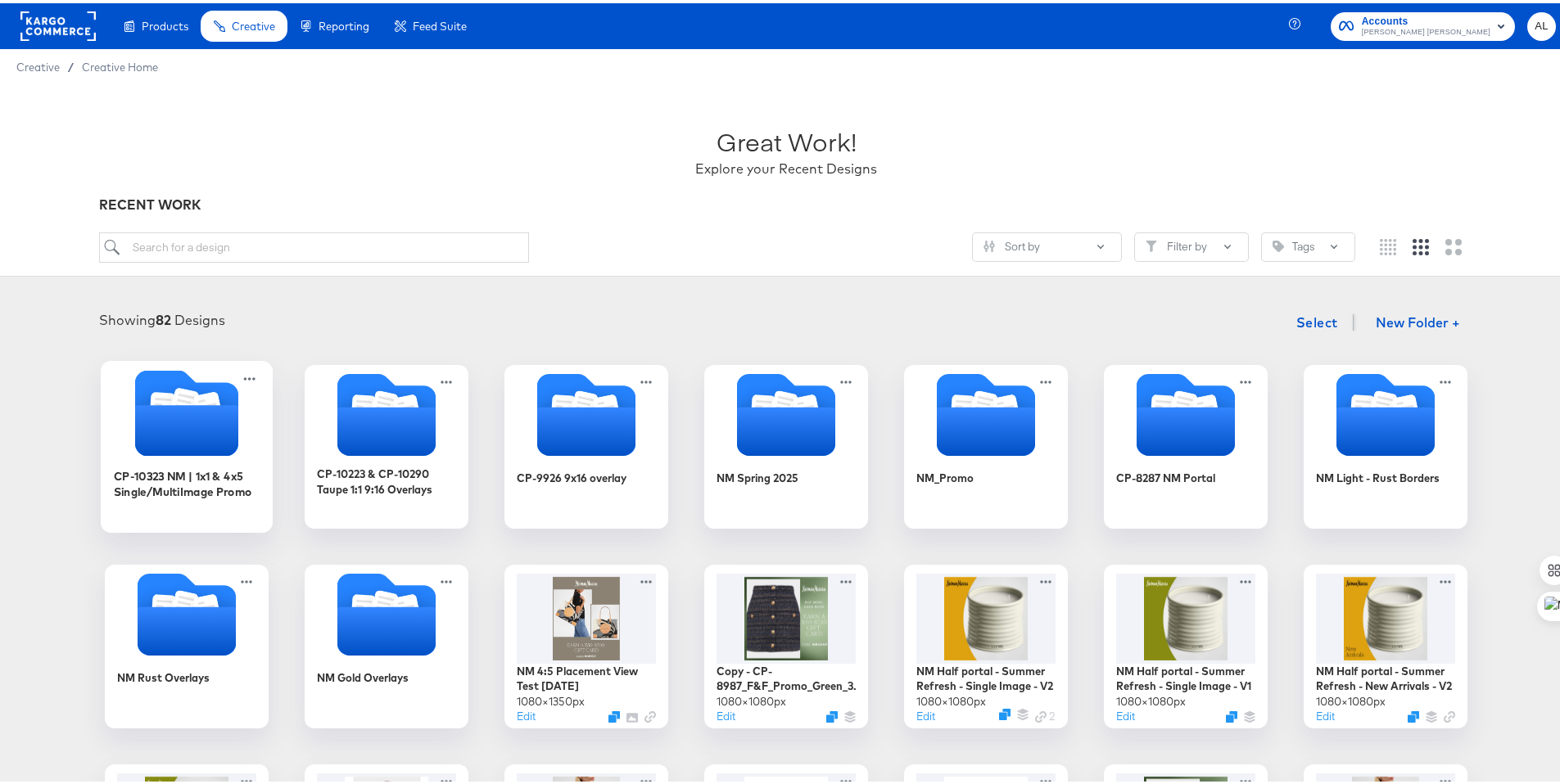
click at [213, 428] on icon "Folder" at bounding box center [187, 427] width 103 height 50
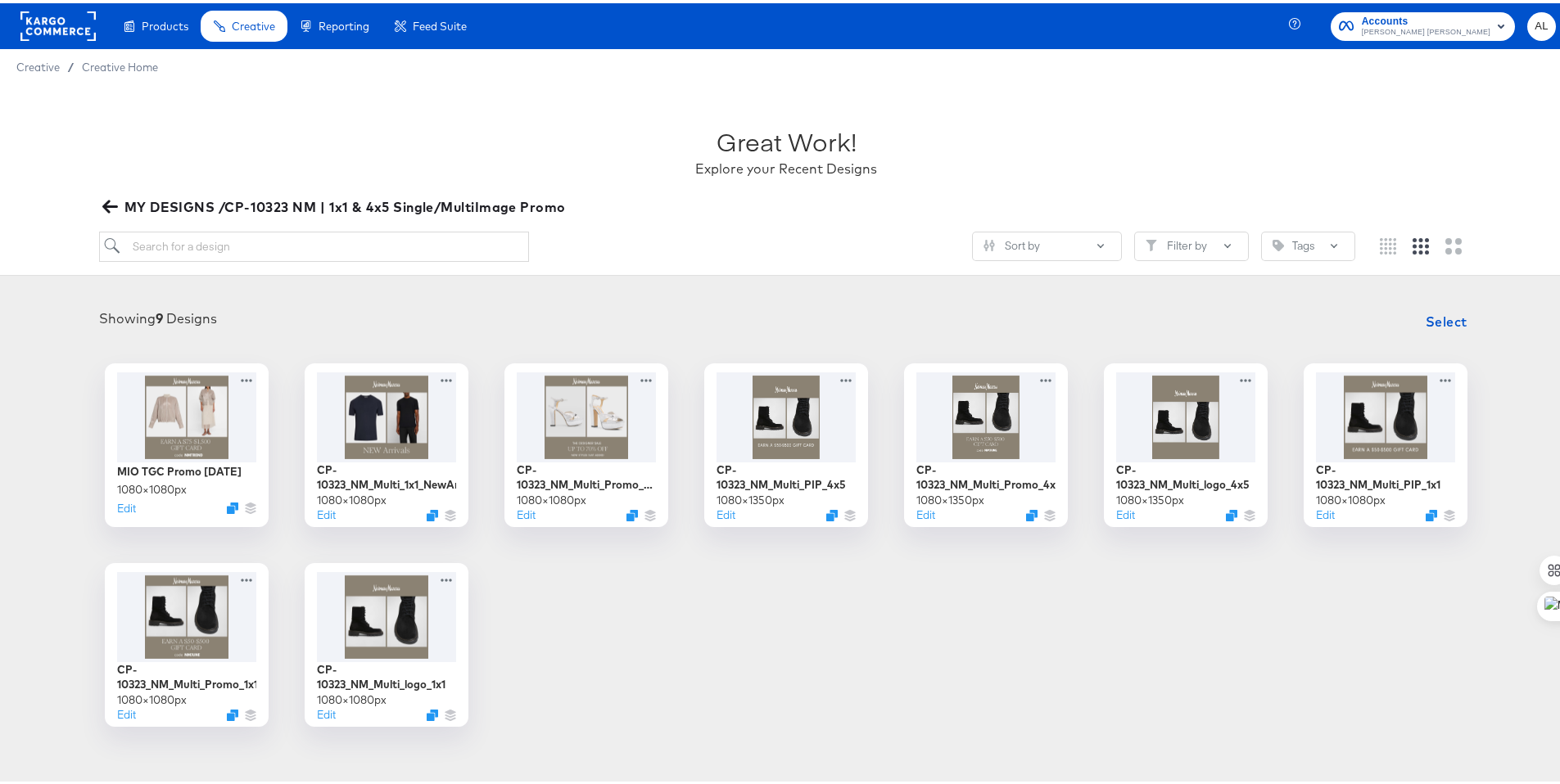
click at [114, 202] on icon "button" at bounding box center [110, 204] width 15 height 13
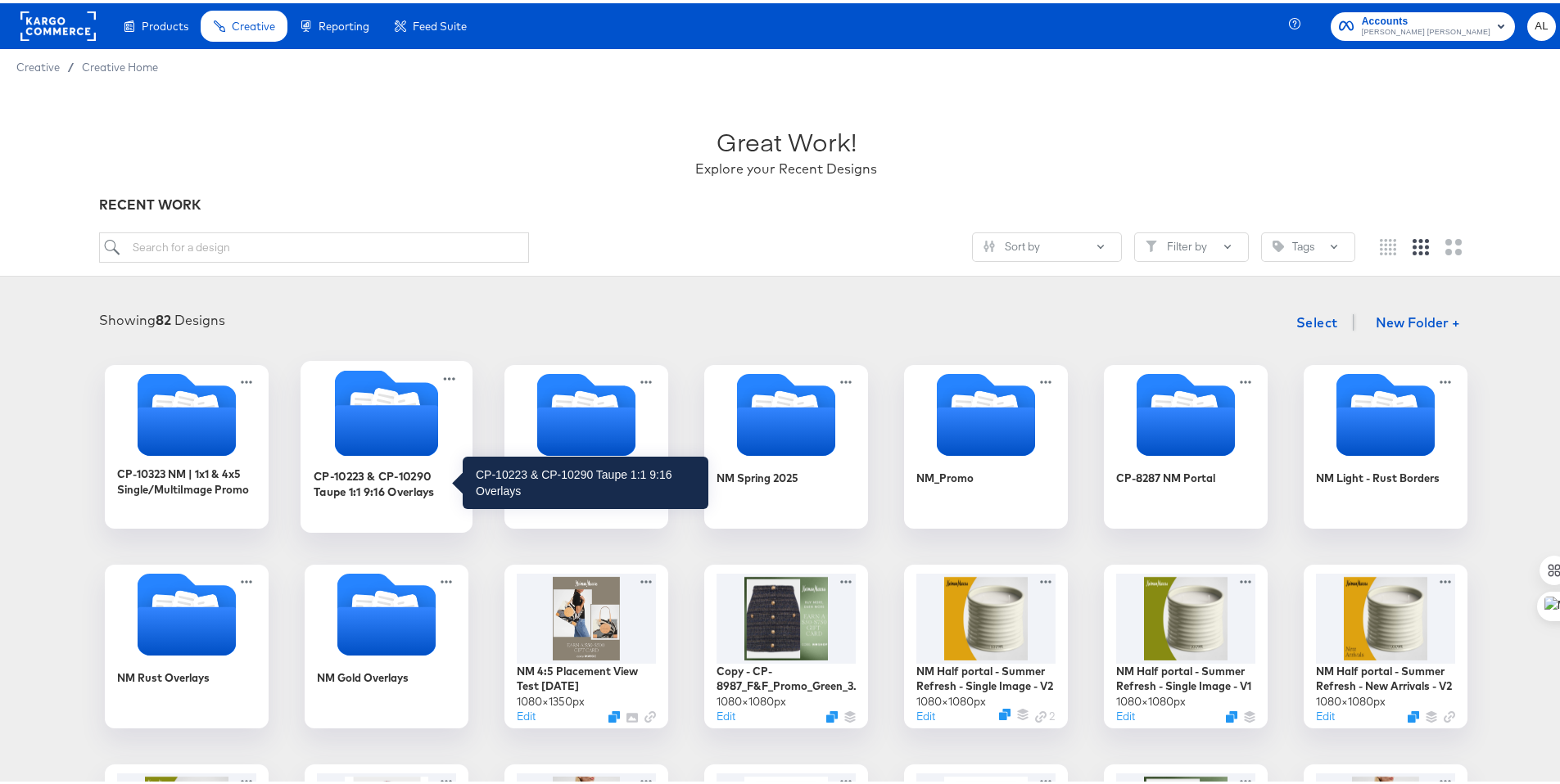
click at [346, 484] on div "CP-10223 & CP-10290 Taupe 1:1 9:16 Overlays" at bounding box center [387, 480] width 147 height 32
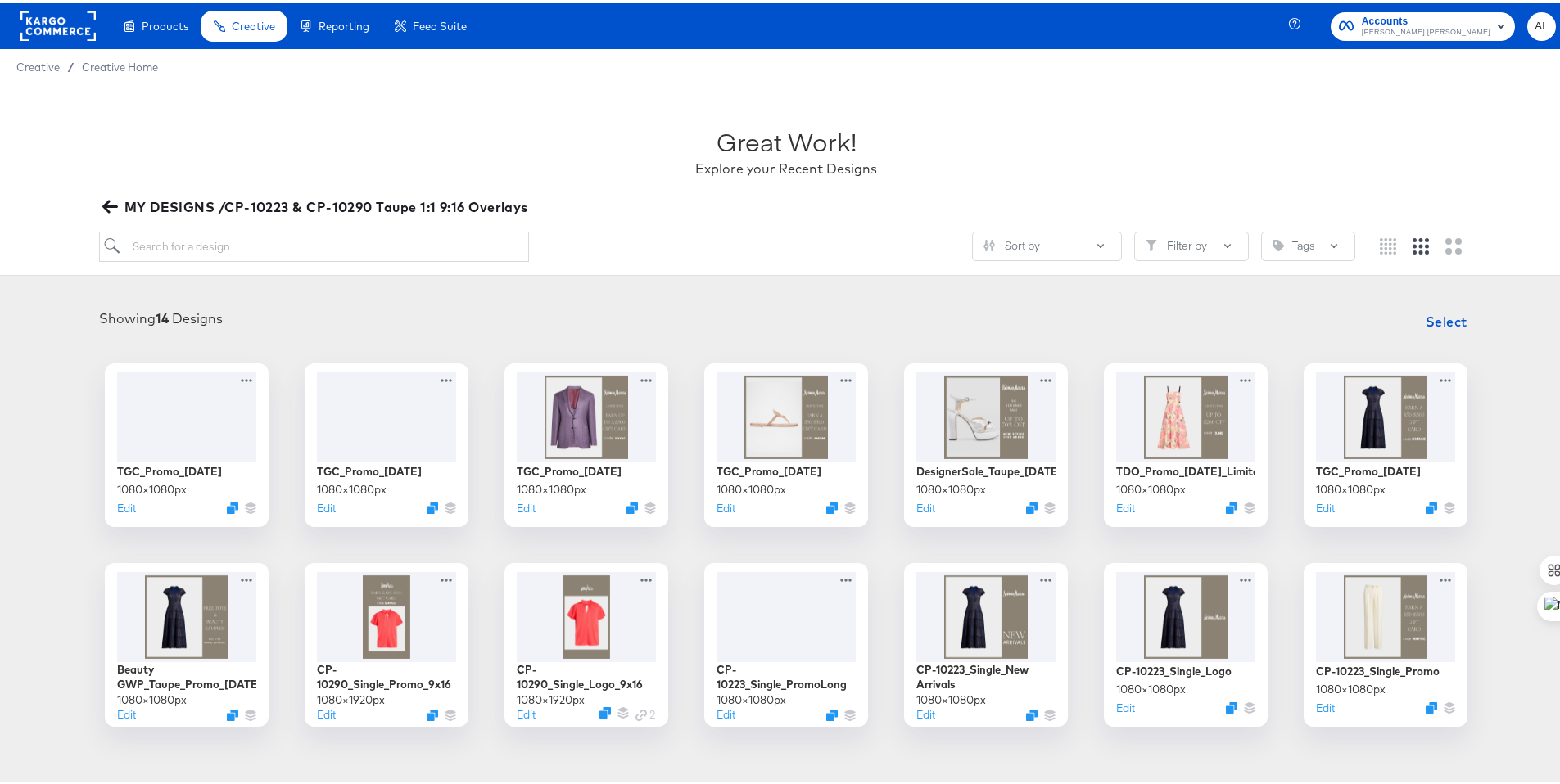
scroll to position [3, 0]
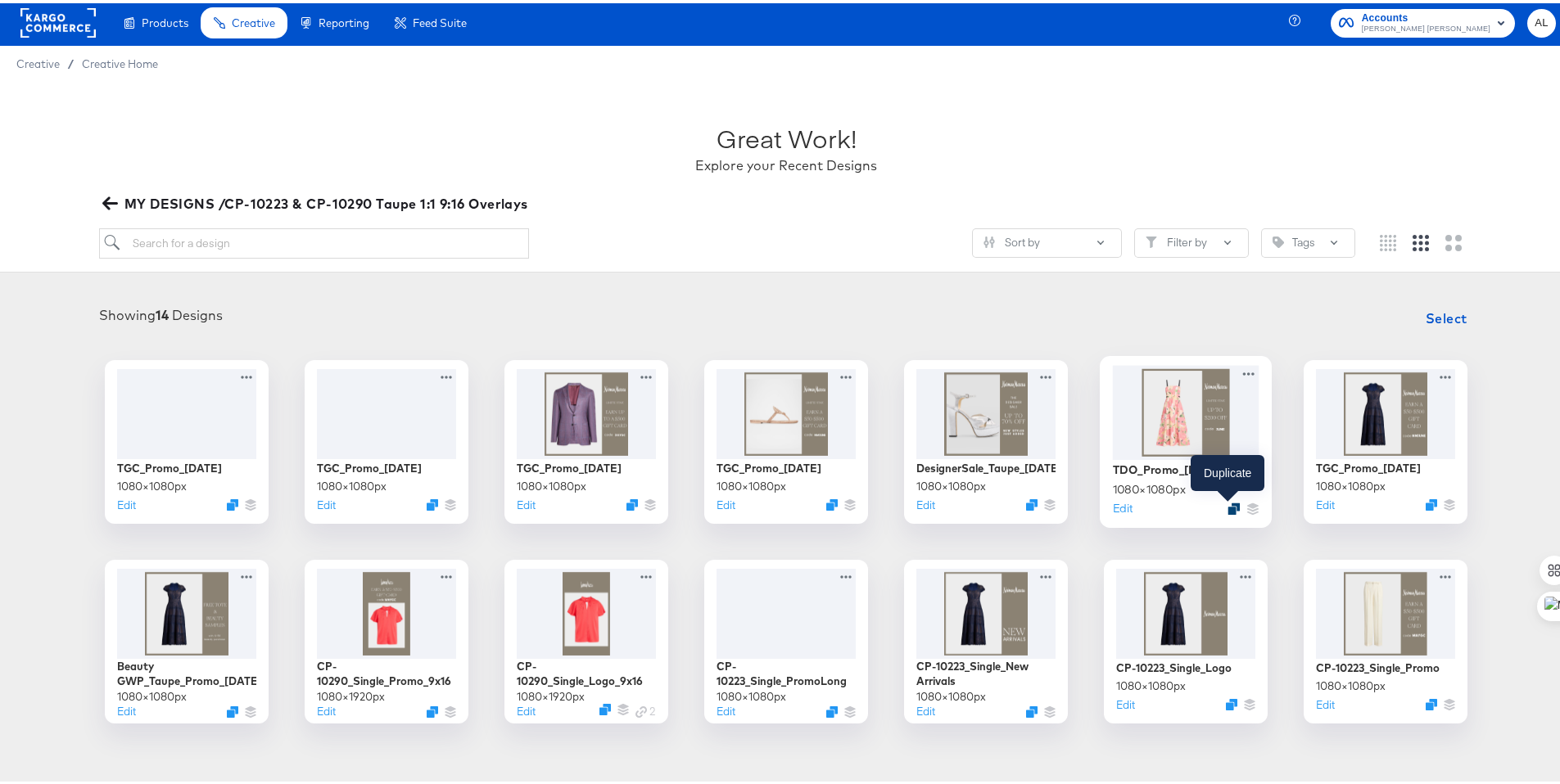
click at [1227, 508] on icon "Duplicate" at bounding box center [1233, 505] width 12 height 12
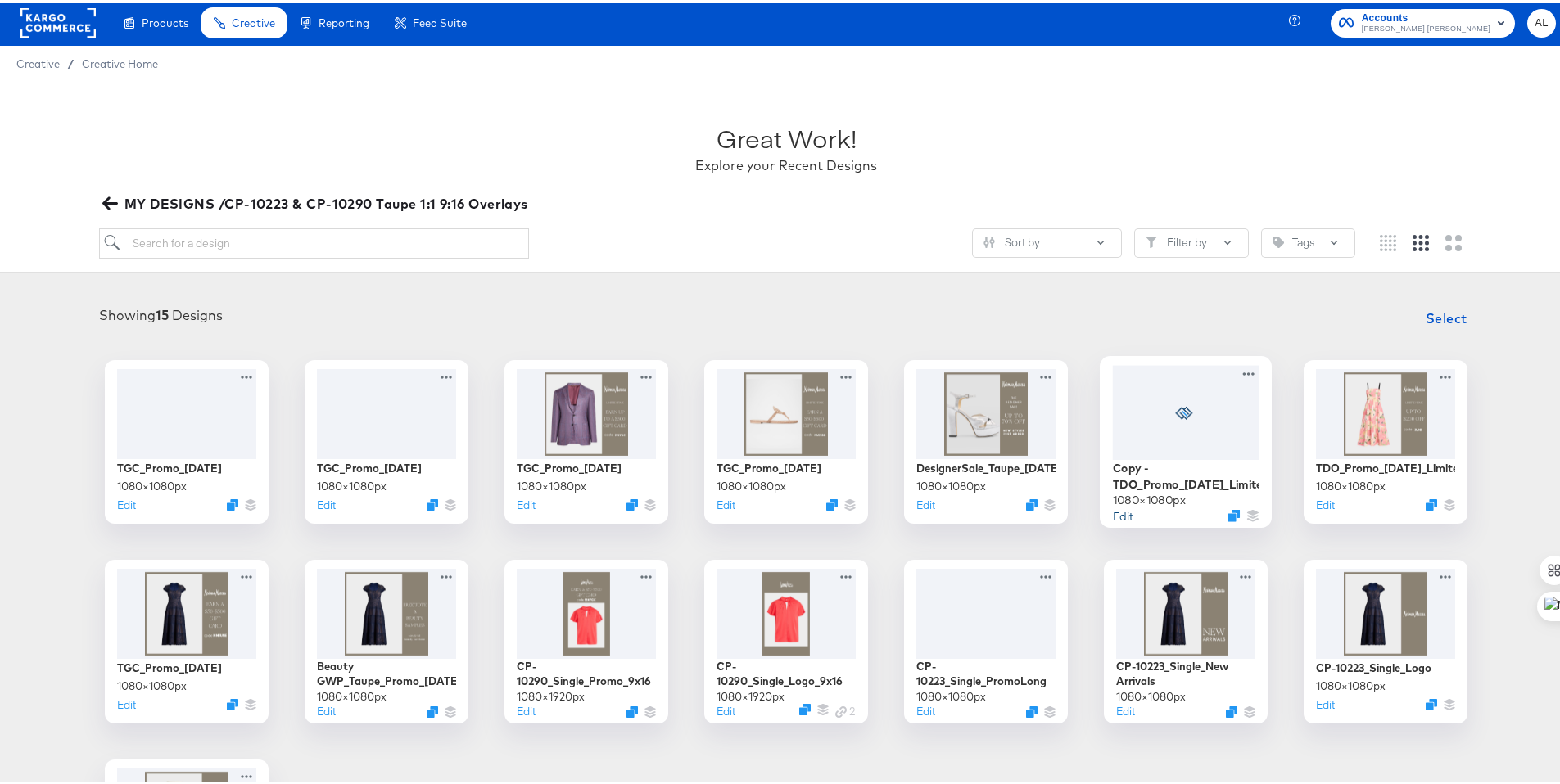
click at [1113, 513] on button "Edit" at bounding box center [1123, 512] width 20 height 15
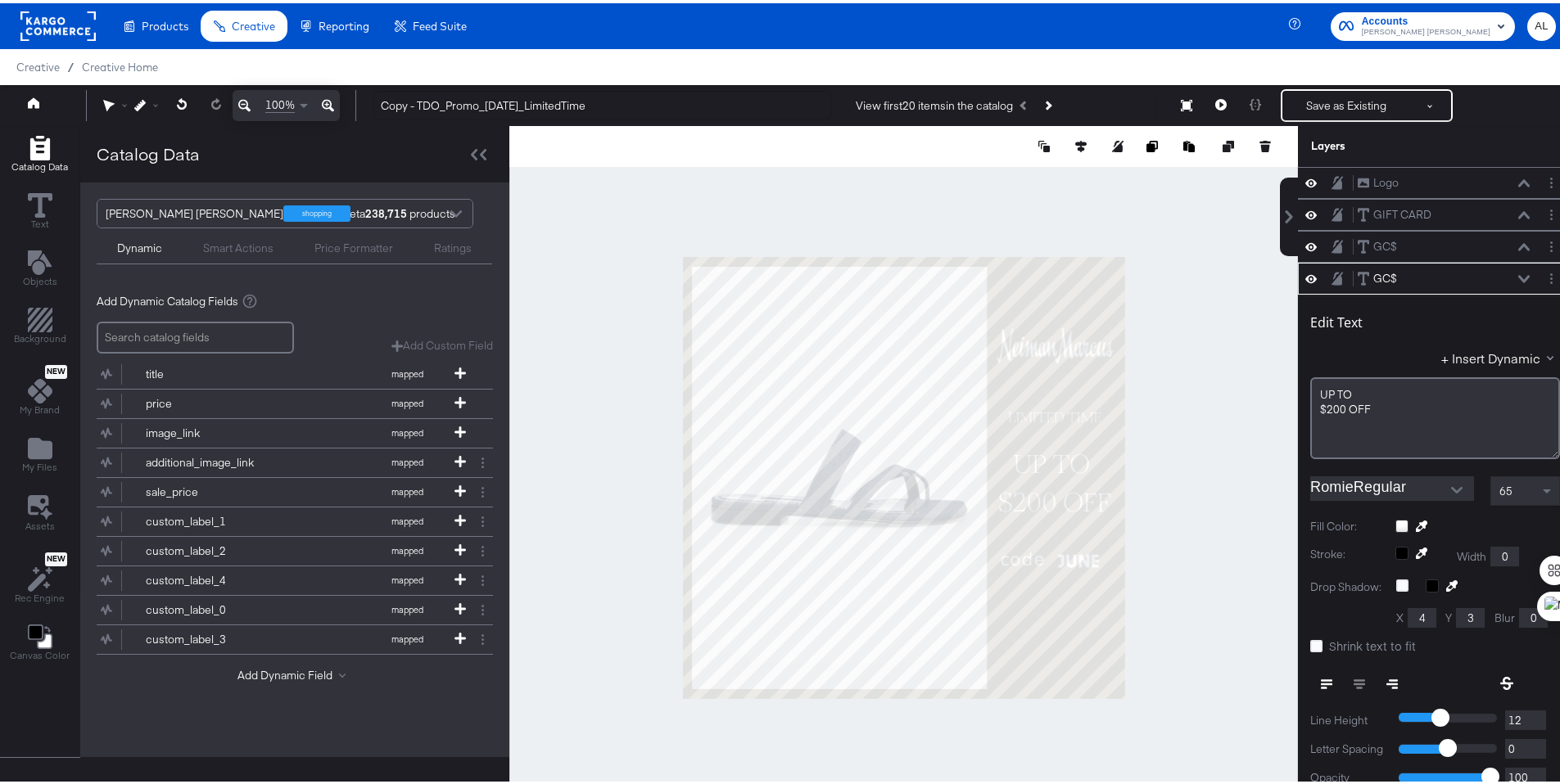
scroll to position [4, 0]
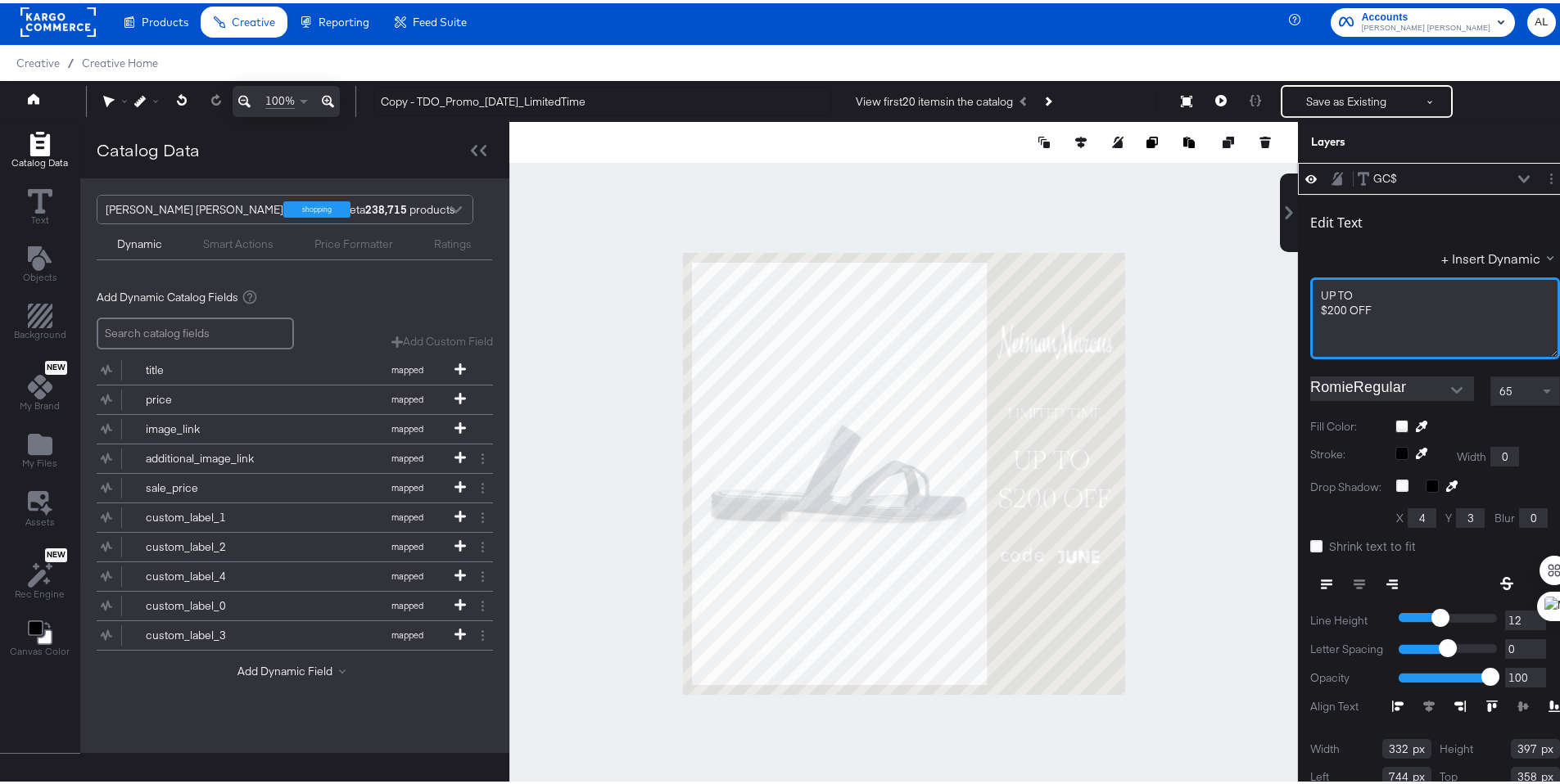
click at [1327, 310] on span "$200 OFF" at bounding box center [1346, 307] width 51 height 14
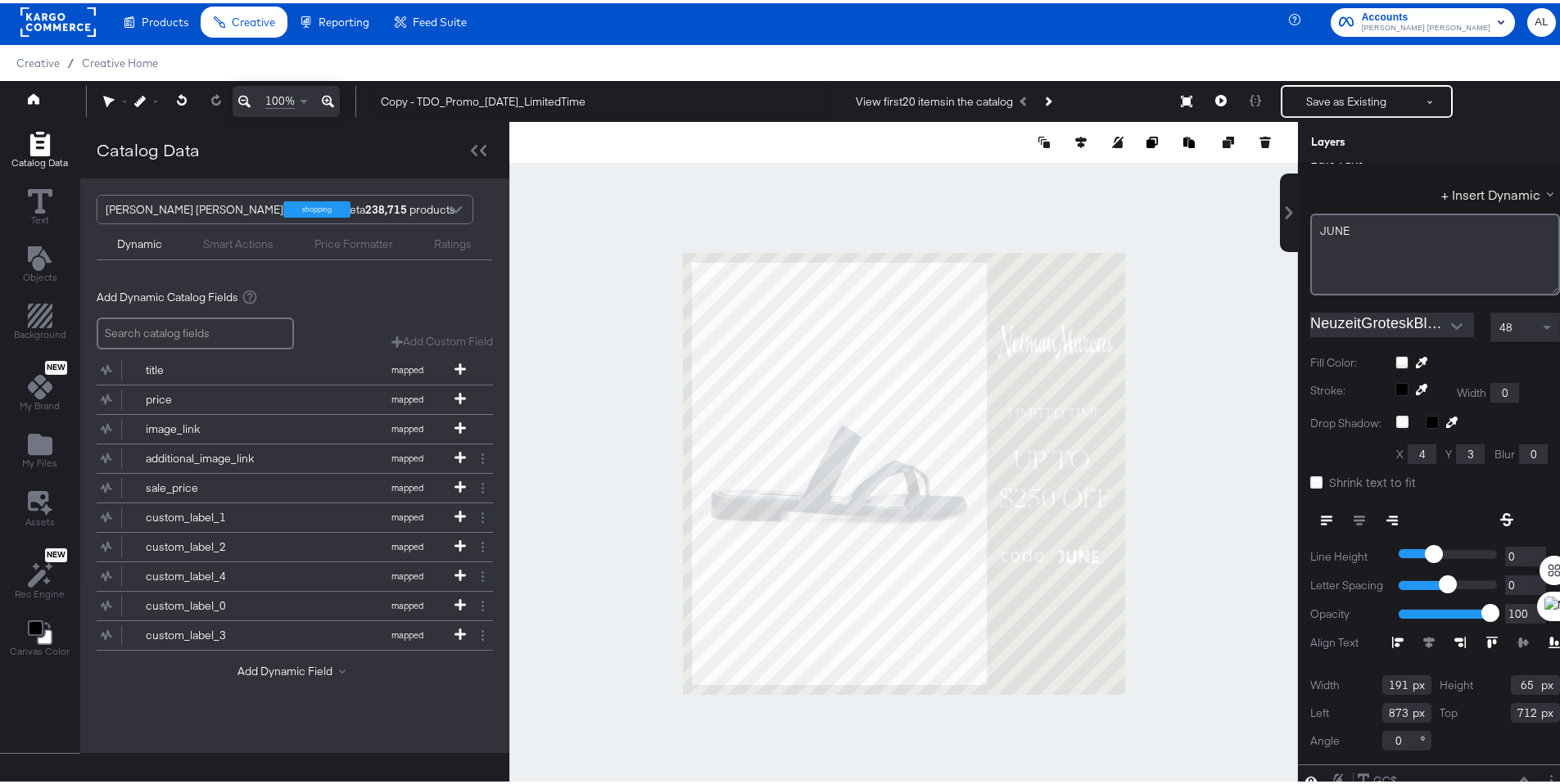
scroll to position [72, 0]
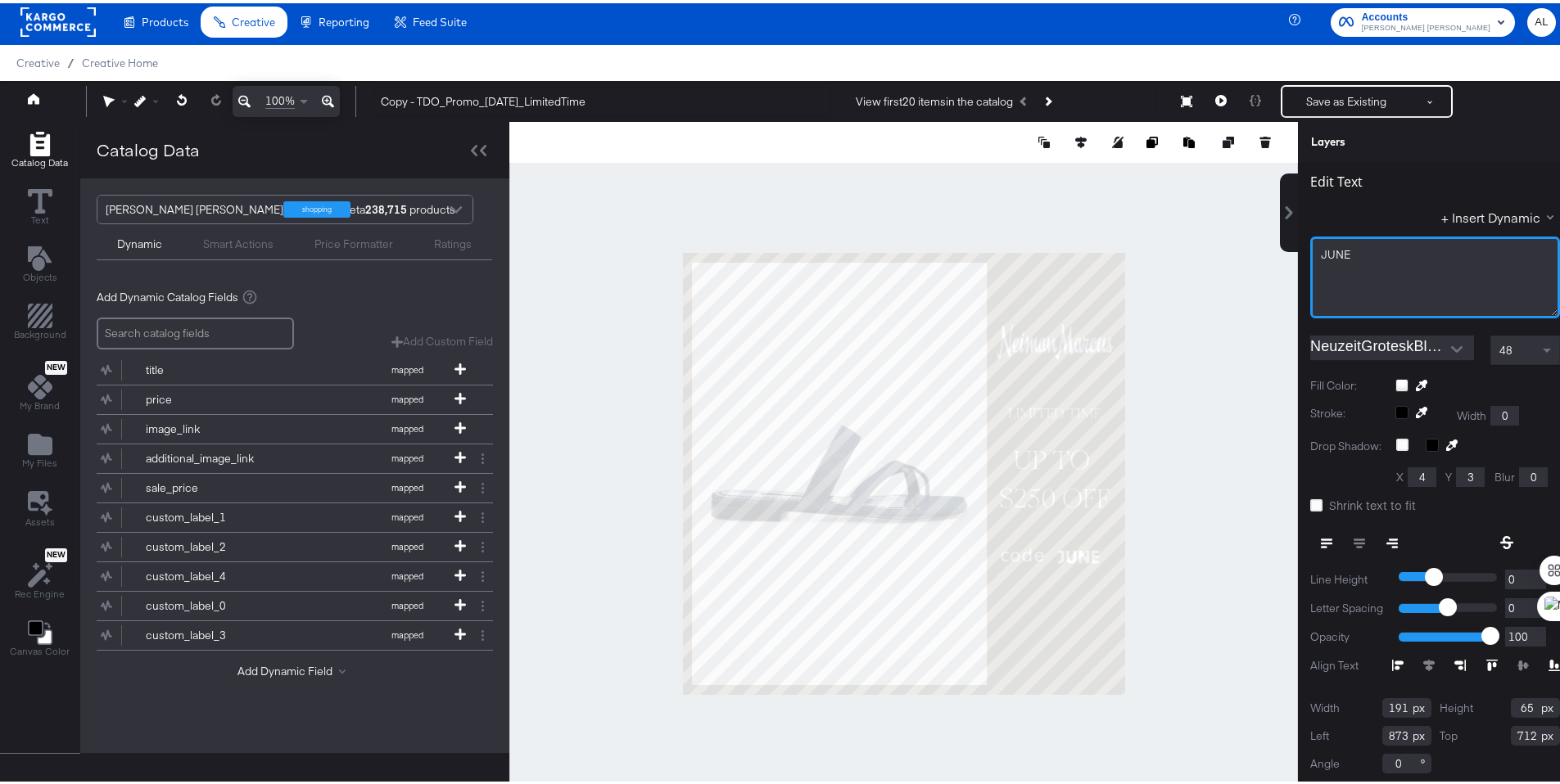
click at [1324, 253] on span "JUNE" at bounding box center [1335, 251] width 30 height 14
click at [1324, 251] on span "SHAPPFALL" at bounding box center [1350, 251] width 60 height 14
click at [1213, 422] on div at bounding box center [902, 471] width 788 height 703
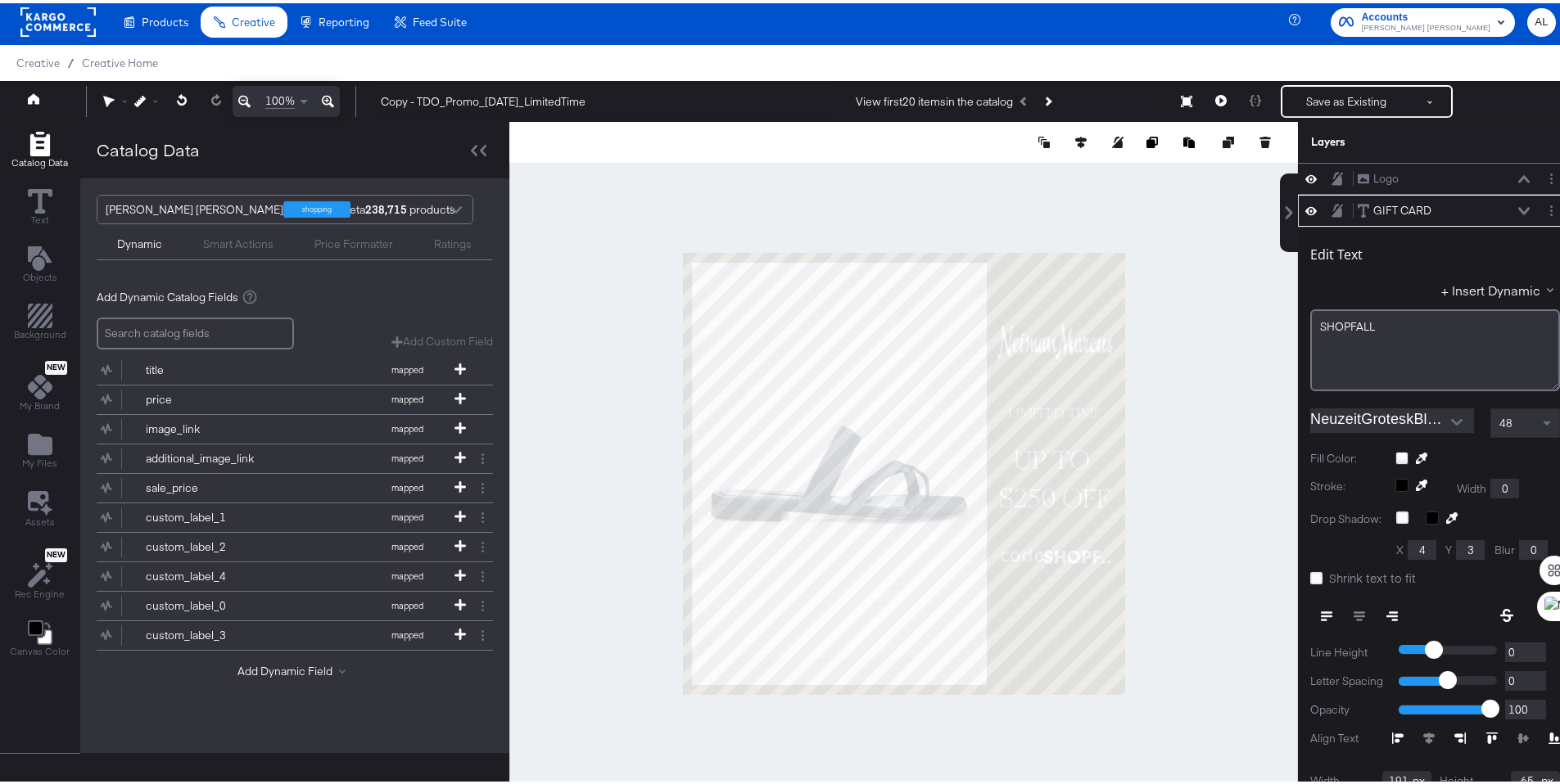
scroll to position [32, 0]
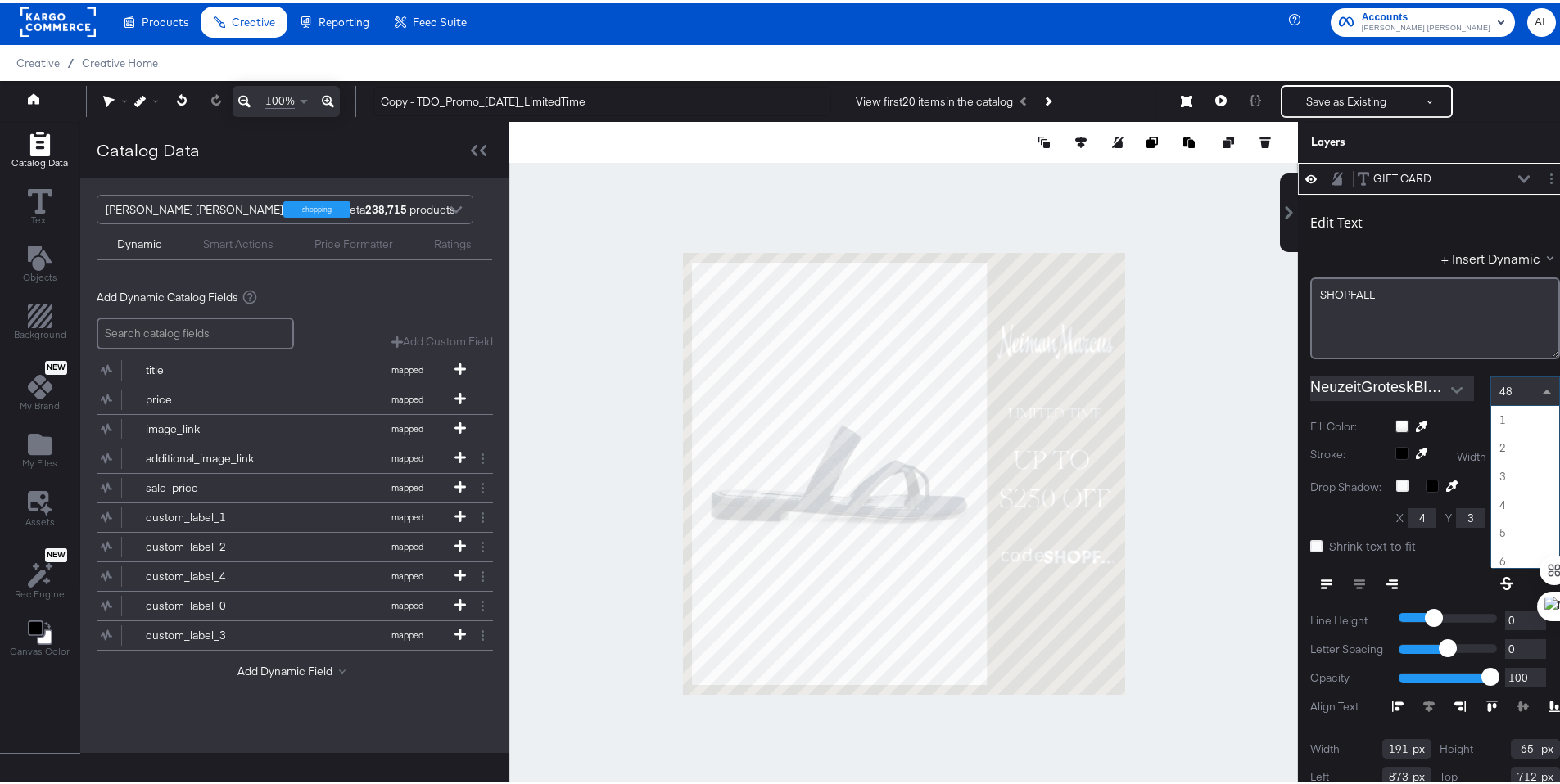
click at [1539, 391] on span at bounding box center [1549, 388] width 20 height 28
click at [1539, 390] on span at bounding box center [1549, 388] width 20 height 28
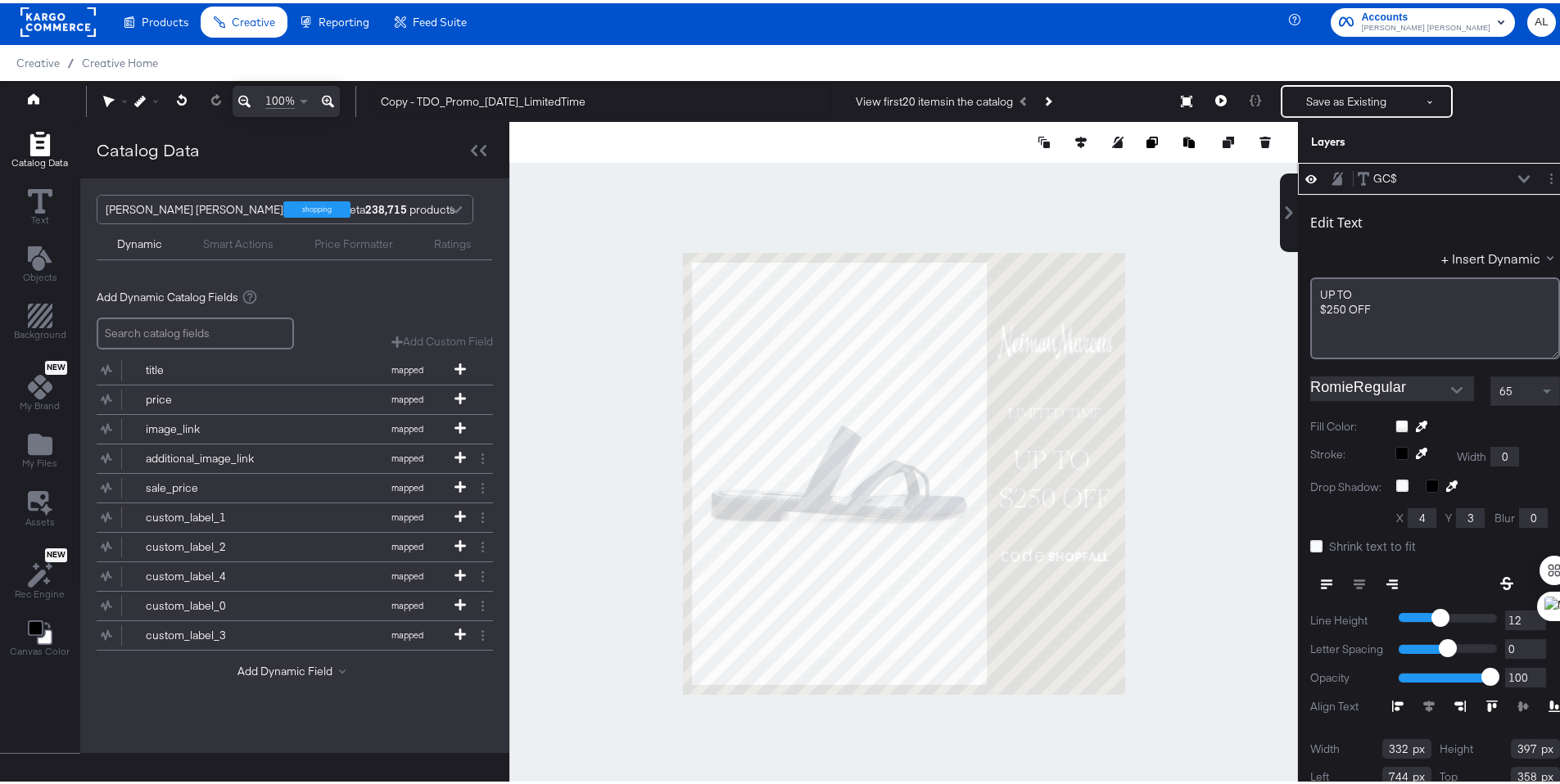
scroll to position [128, 0]
click at [1539, 392] on span at bounding box center [1549, 388] width 20 height 28
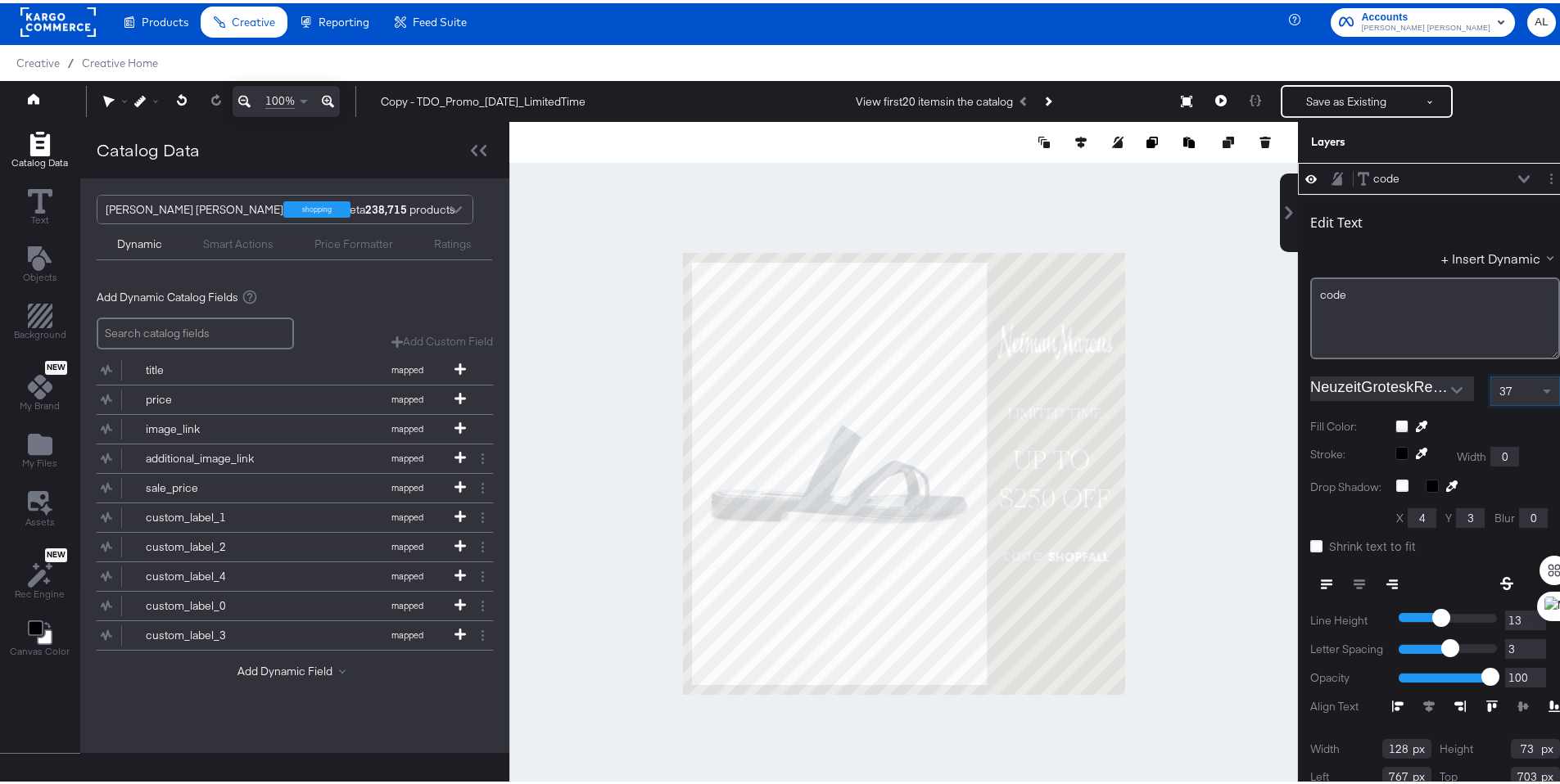
click at [1213, 484] on div at bounding box center [902, 471] width 788 height 703
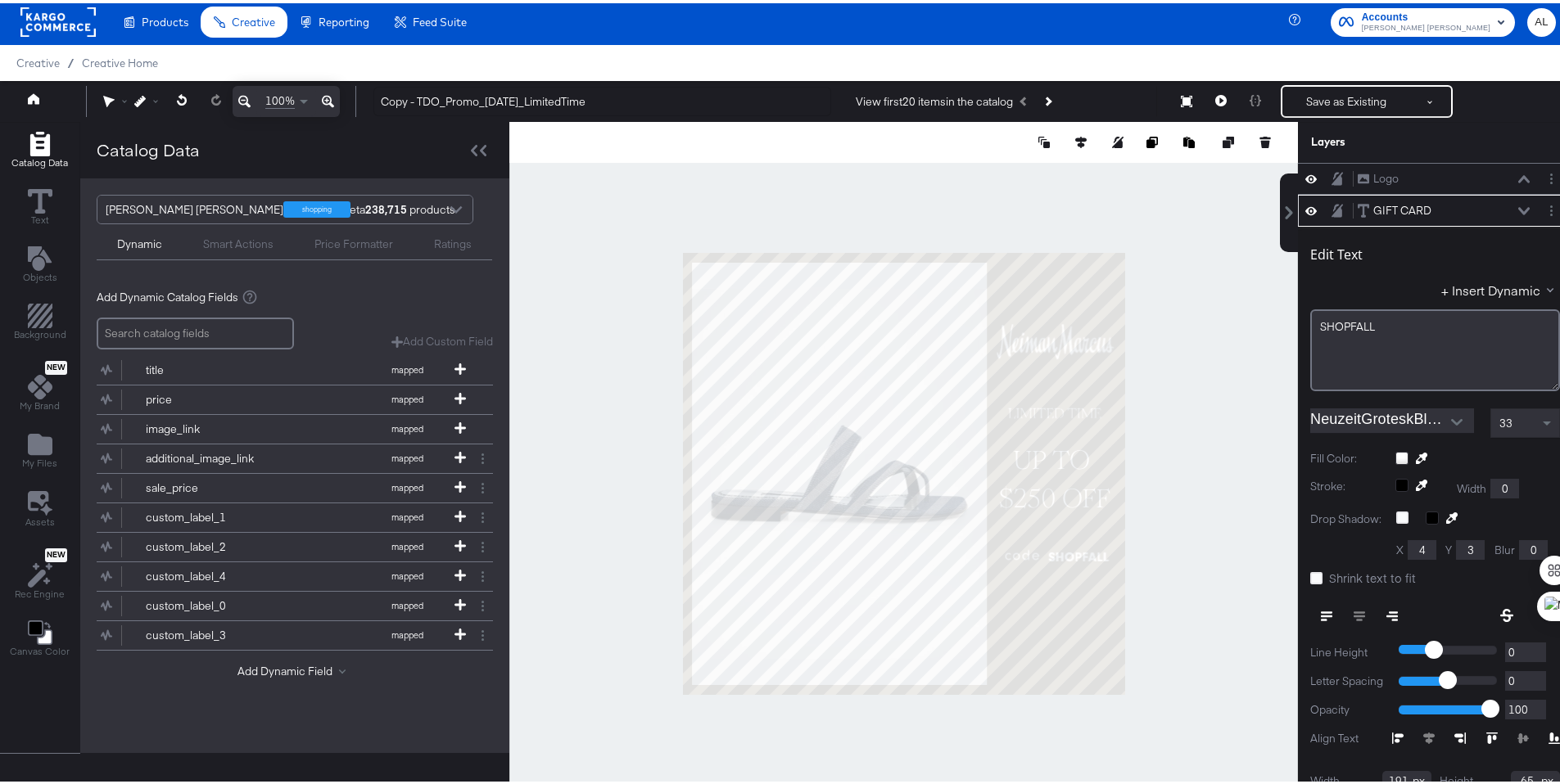
scroll to position [32, 0]
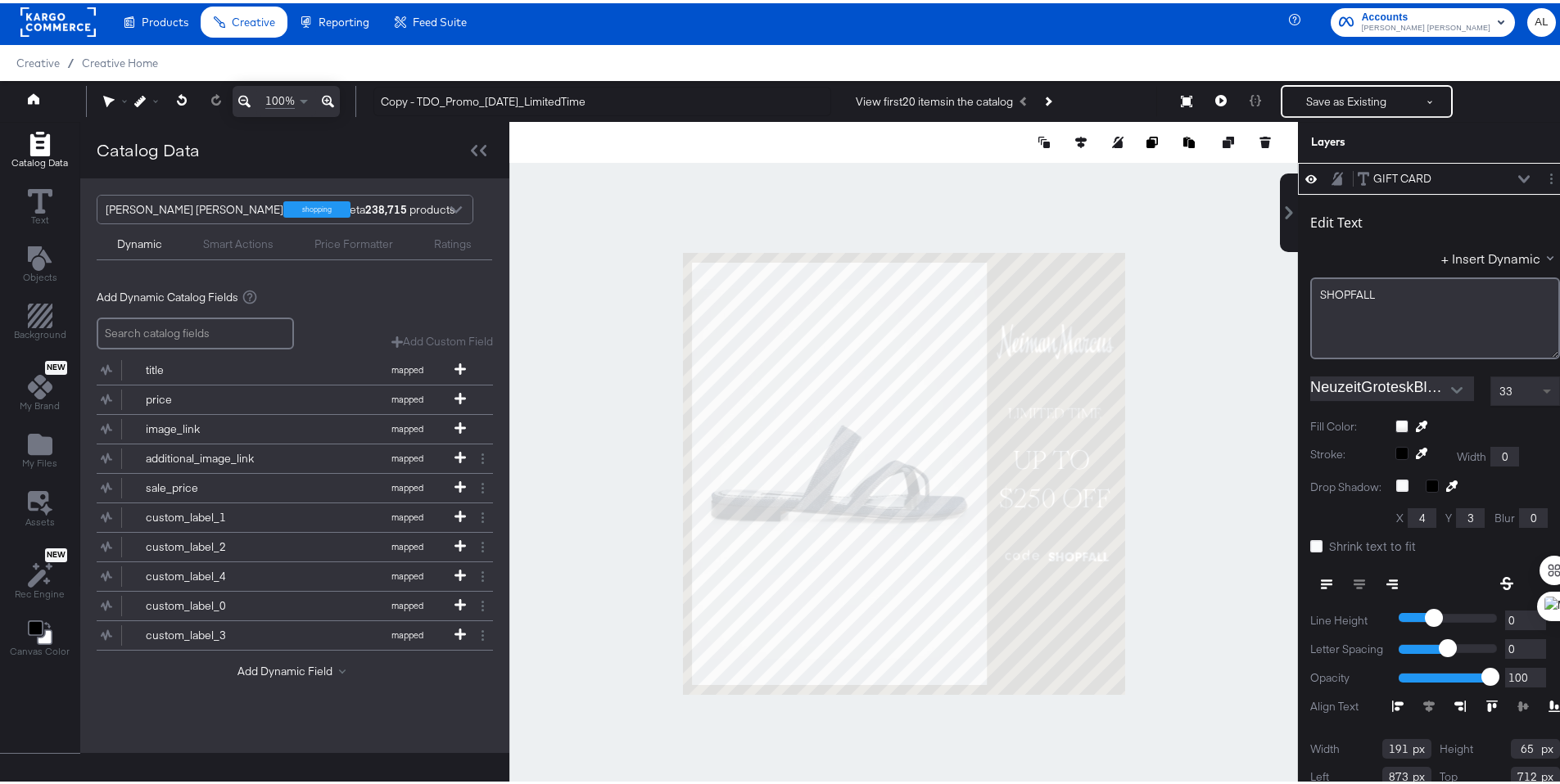
click at [1543, 387] on span at bounding box center [1547, 390] width 9 height 6
click at [1539, 393] on span at bounding box center [1549, 388] width 20 height 28
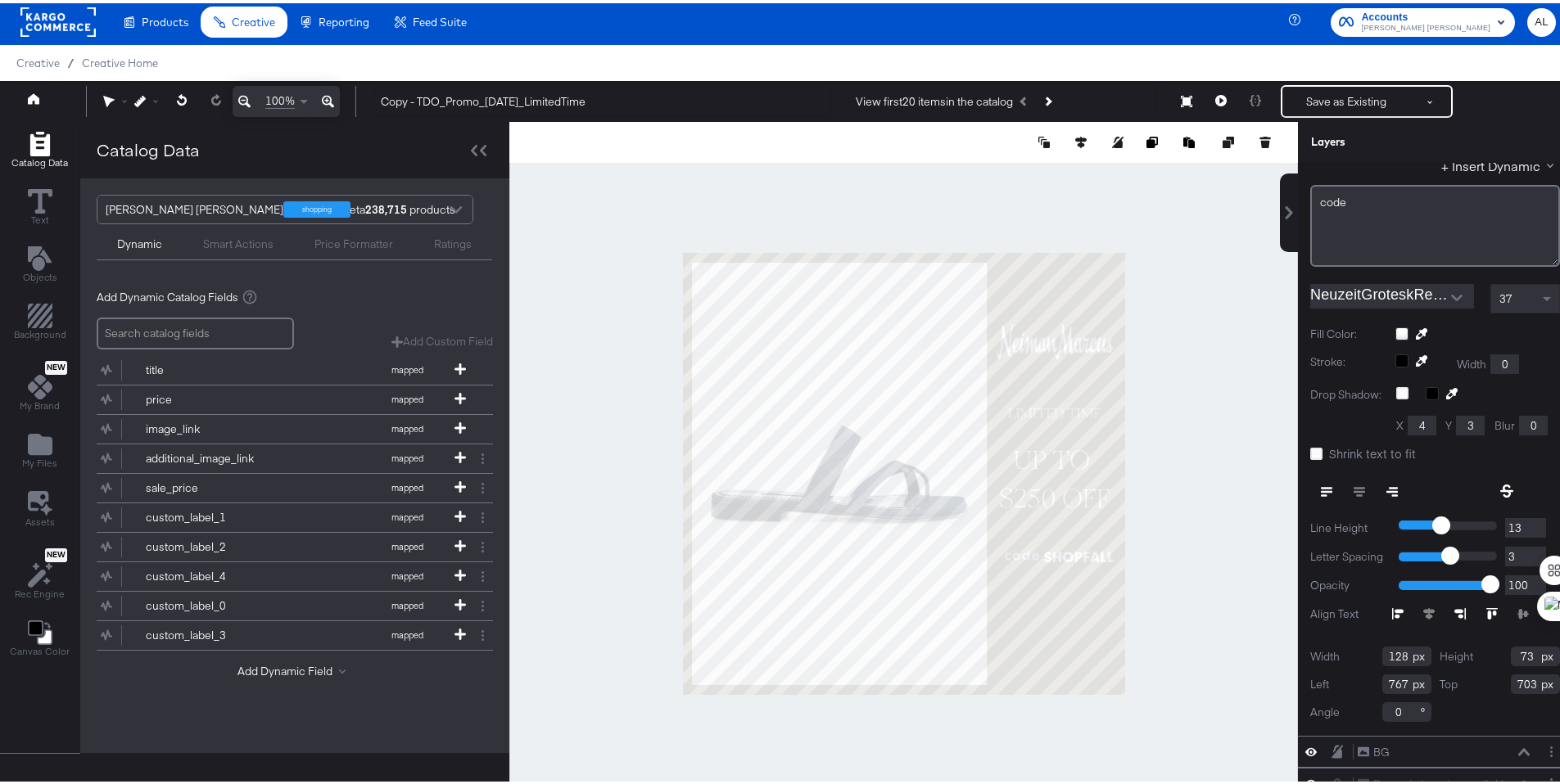
scroll to position [232, 0]
click at [1383, 674] on input "767" at bounding box center [1407, 681] width 50 height 20
click at [1388, 672] on input "767" at bounding box center [1407, 681] width 50 height 20
click at [1440, 673] on label "Top" at bounding box center [1449, 681] width 18 height 15
click at [1388, 673] on input "767" at bounding box center [1407, 681] width 50 height 20
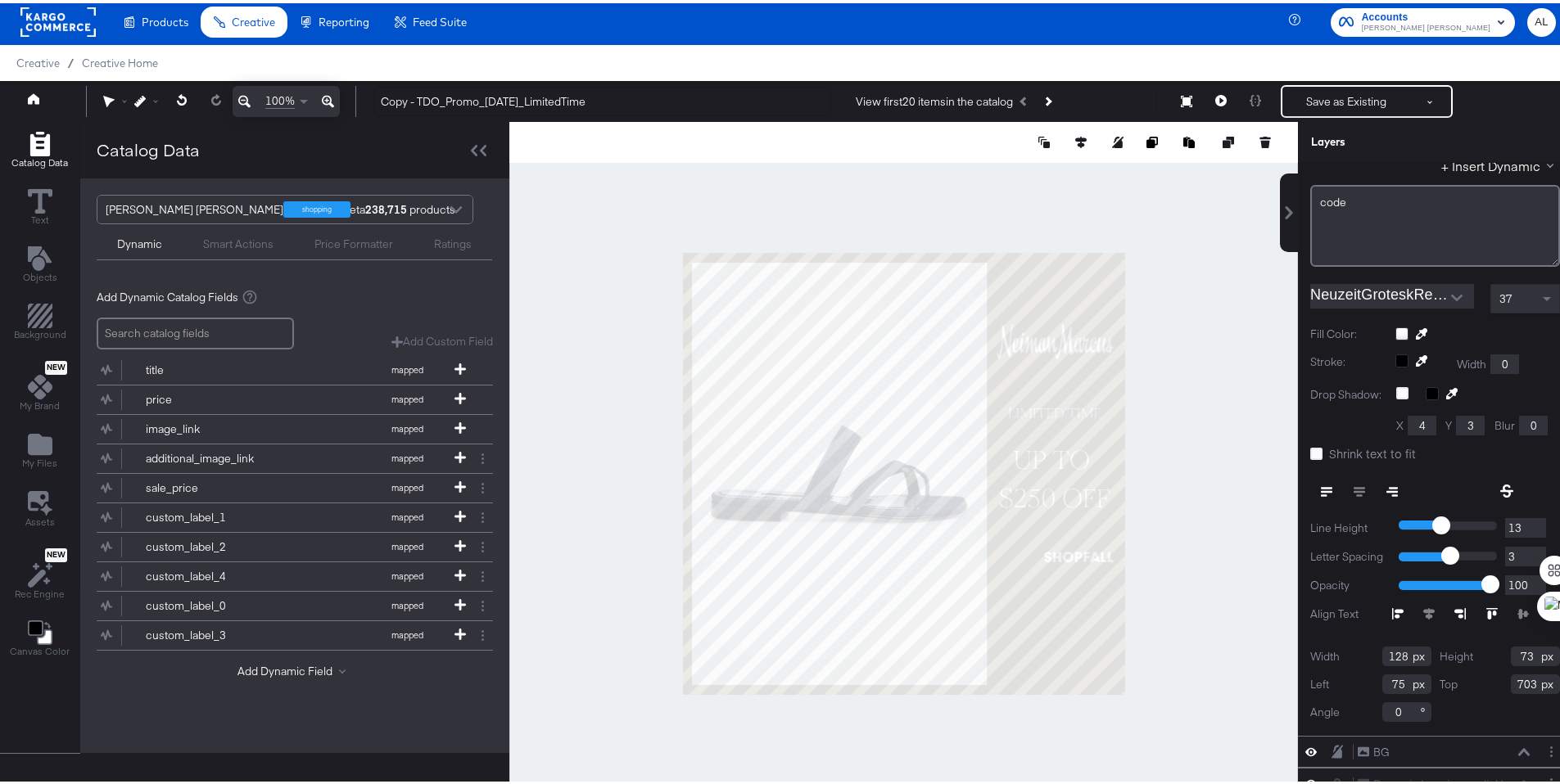
type input "756"
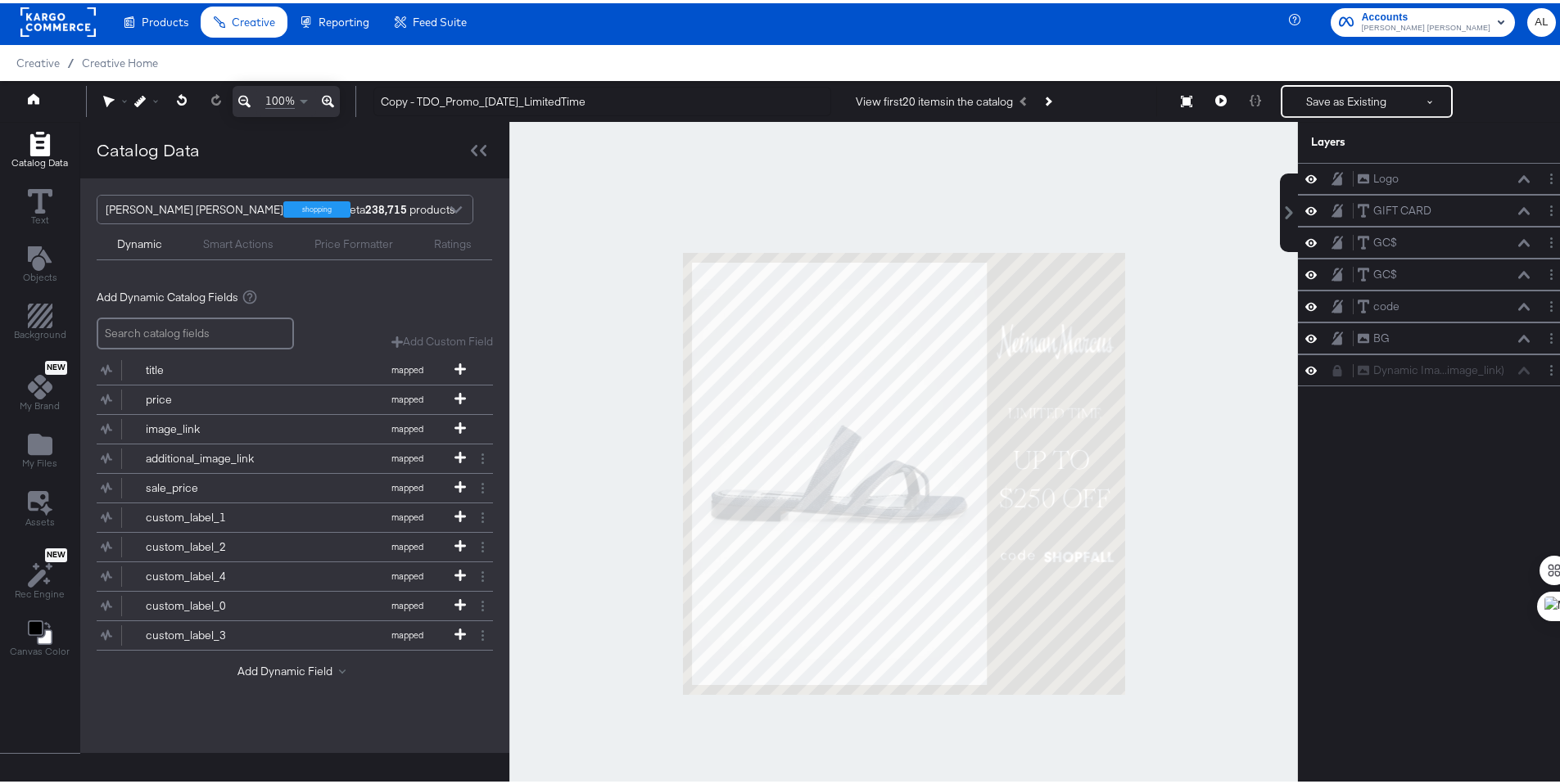
click at [1165, 340] on div at bounding box center [902, 471] width 788 height 703
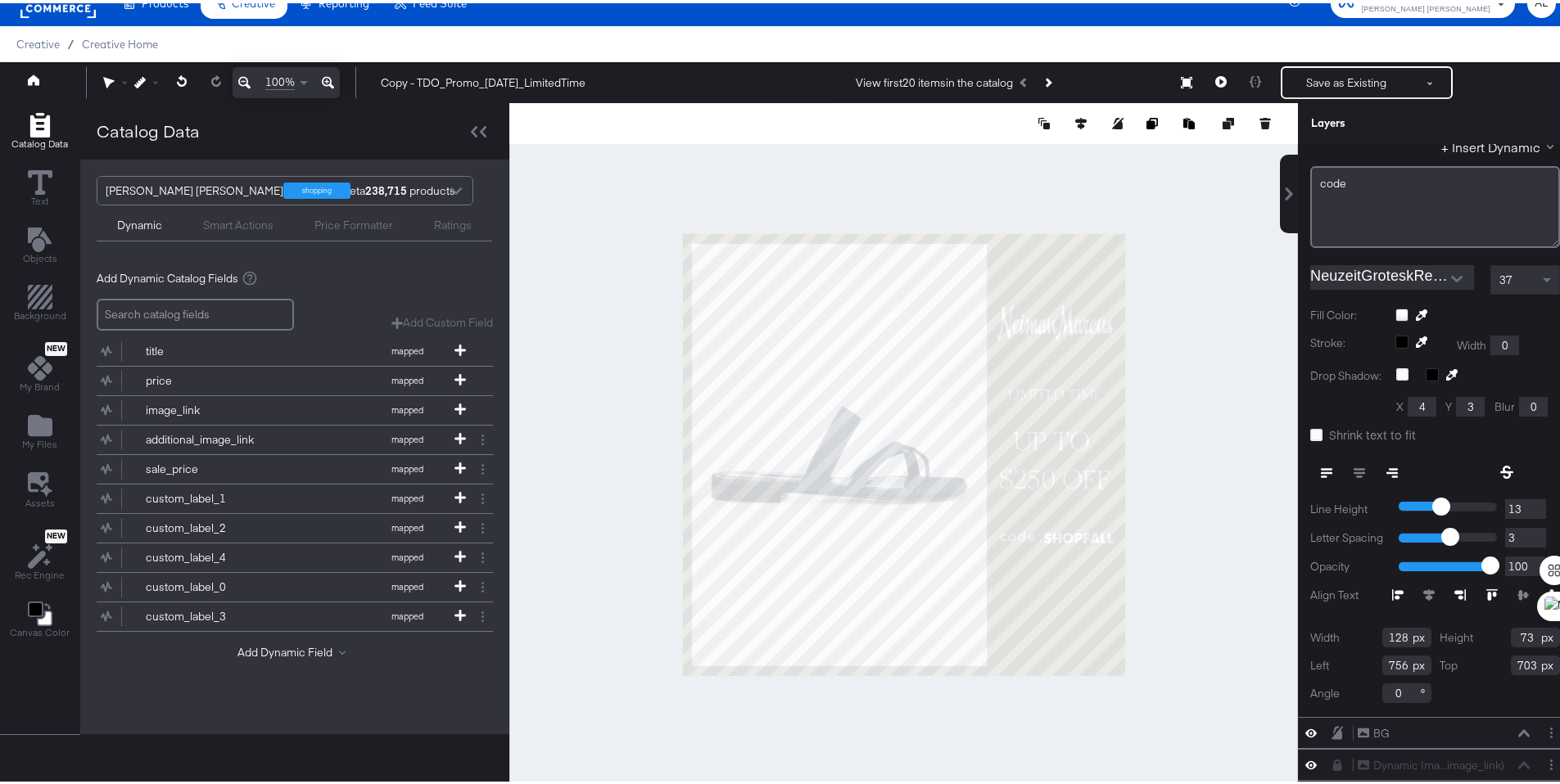
scroll to position [42, 0]
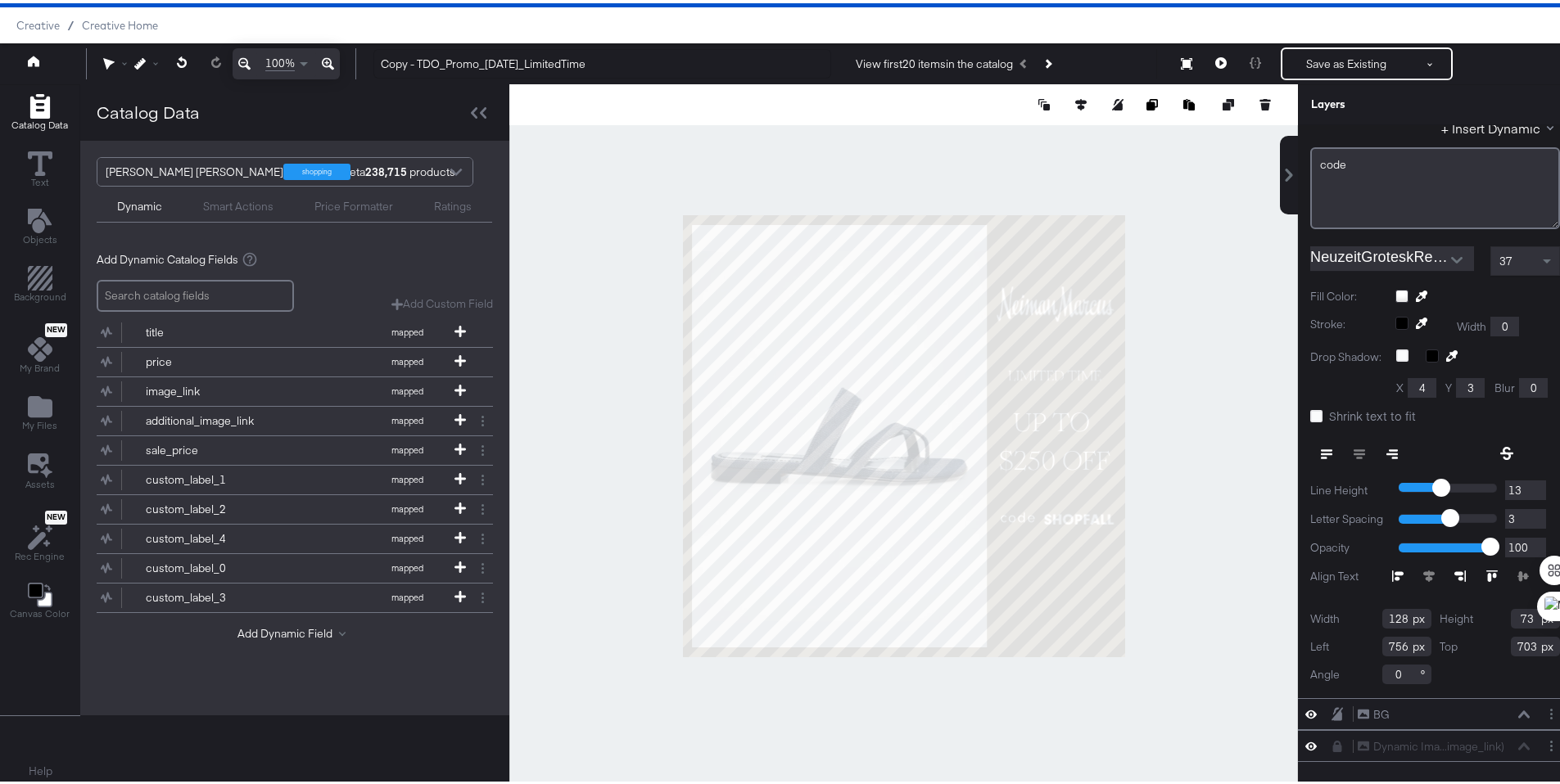
click at [1510, 634] on input "703" at bounding box center [1535, 643] width 50 height 20
type input "708"
click at [1146, 682] on div at bounding box center [902, 432] width 788 height 703
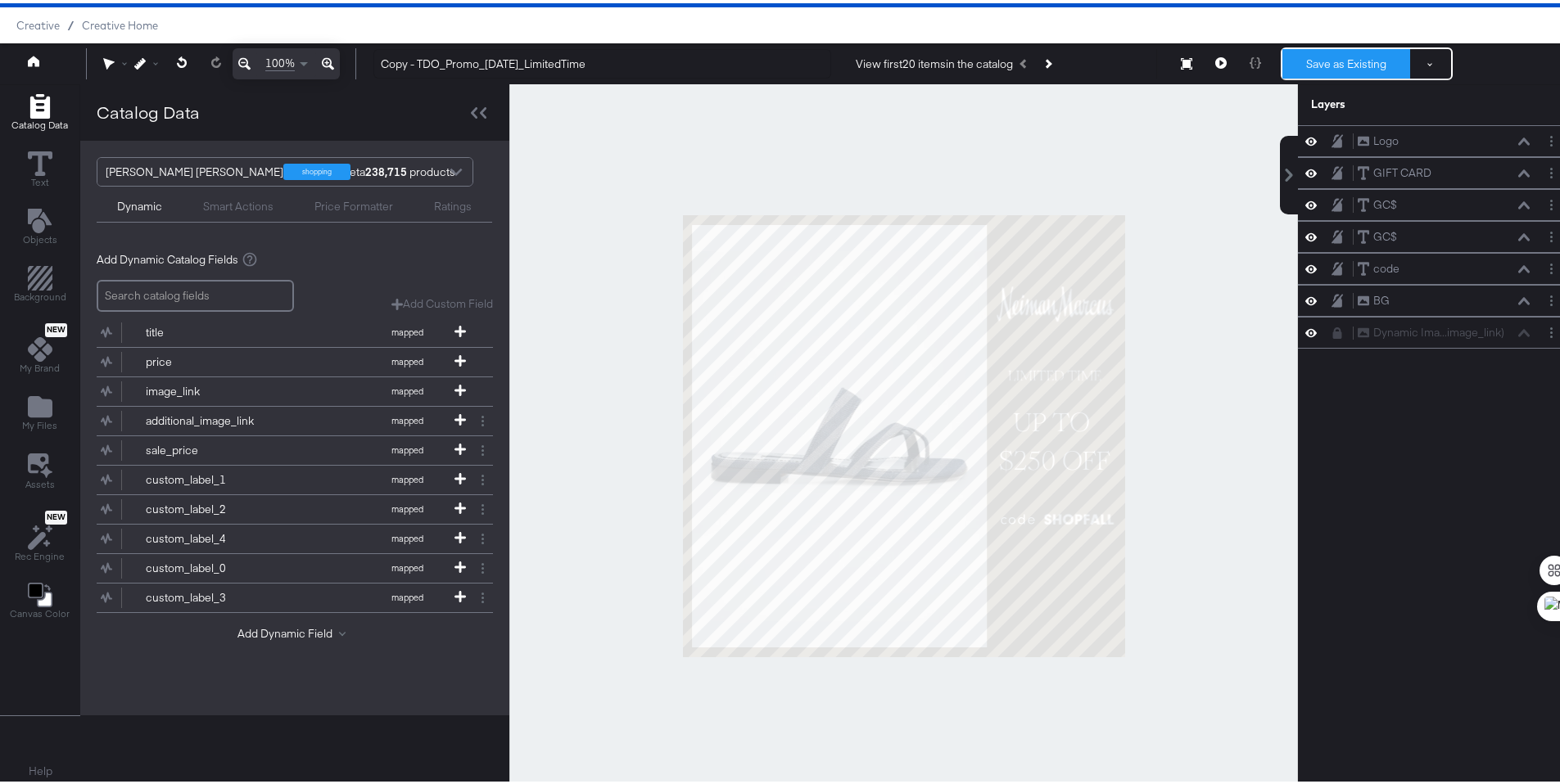
click at [1365, 57] on button "Save as Existing" at bounding box center [1347, 60] width 128 height 30
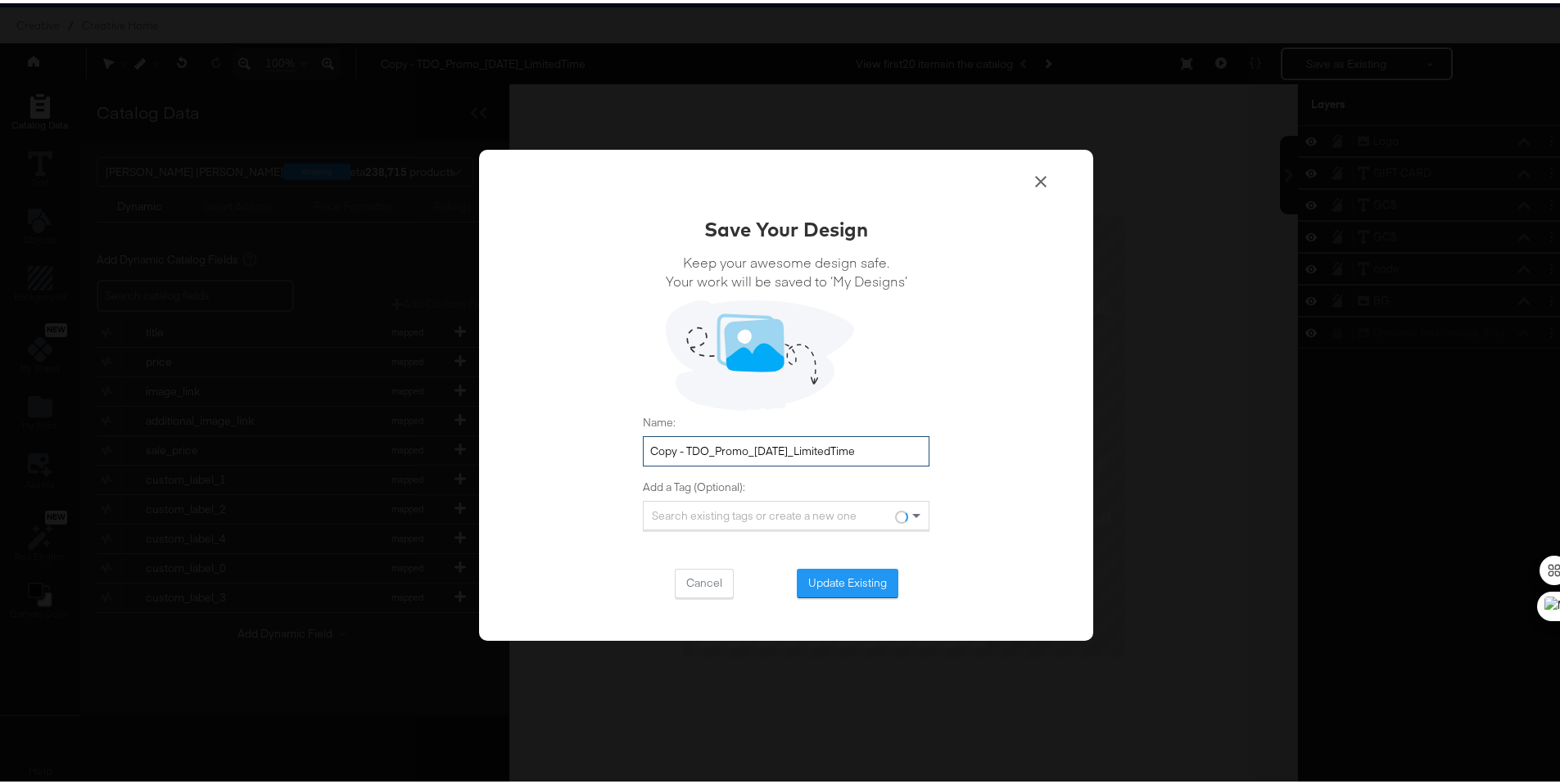
drag, startPoint x: 681, startPoint y: 449, endPoint x: 551, endPoint y: 452, distance: 130.0
click at [551, 452] on div "Save Your Design Keep your awesome design safe. Your work will be saved to ‘My …" at bounding box center [786, 392] width 614 height 492
click at [729, 445] on input "TDO_Promo_6.16.25_LimitedTime" at bounding box center [786, 449] width 287 height 30
type input "TDO_Promo_8.27.25_LimitedTime"
click at [856, 585] on button "Update Existing" at bounding box center [847, 580] width 102 height 30
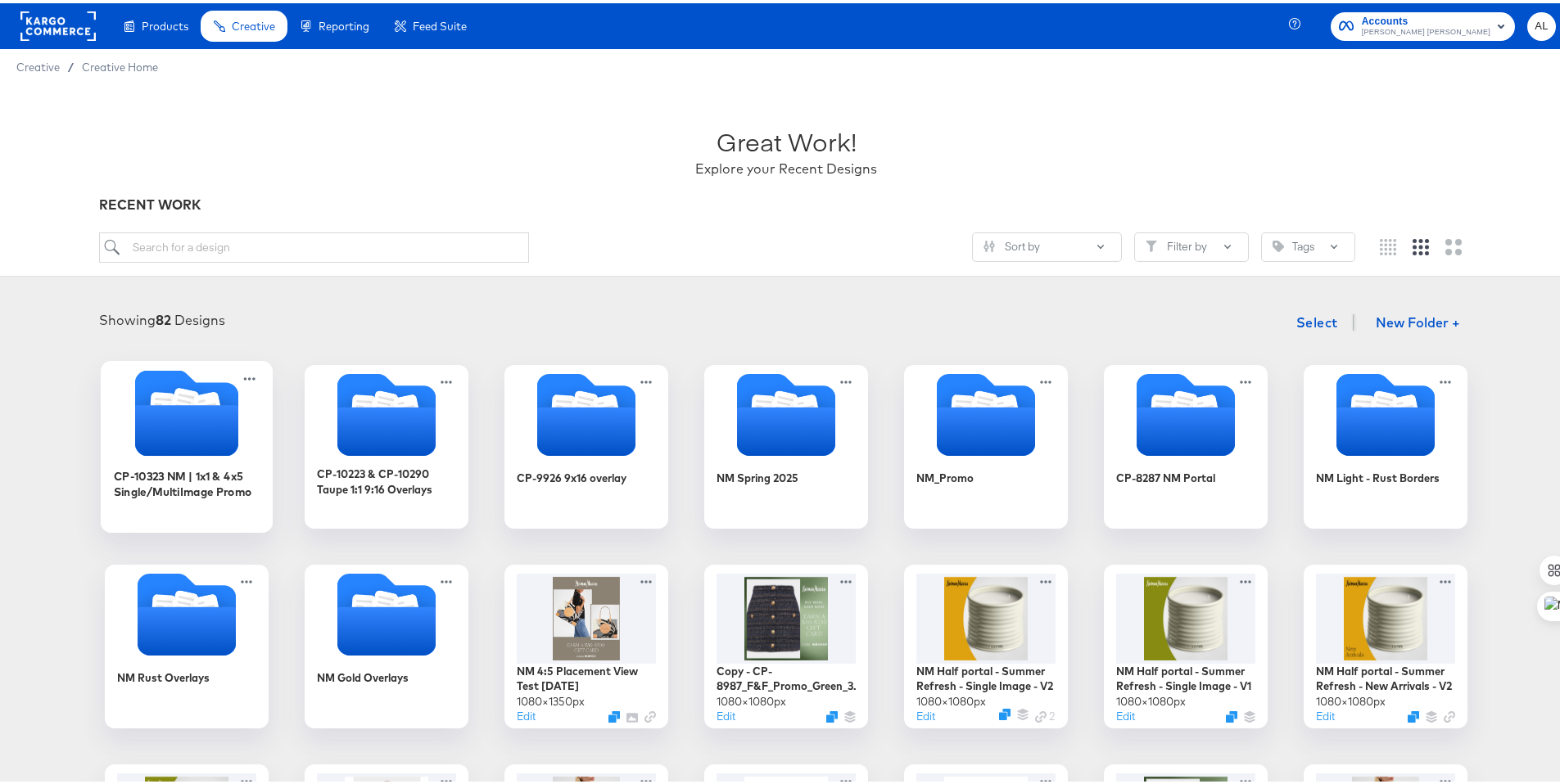
click at [232, 451] on icon "Folder" at bounding box center [187, 410] width 172 height 86
